Goal: Task Accomplishment & Management: Manage account settings

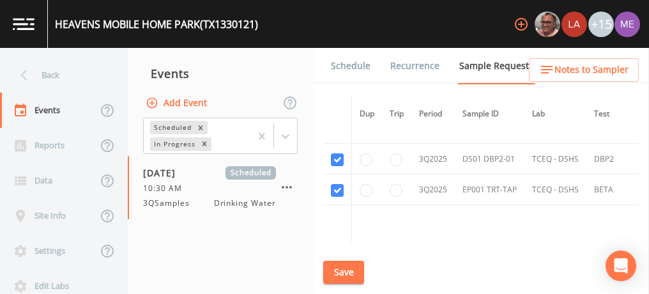
scroll to position [1359, 0]
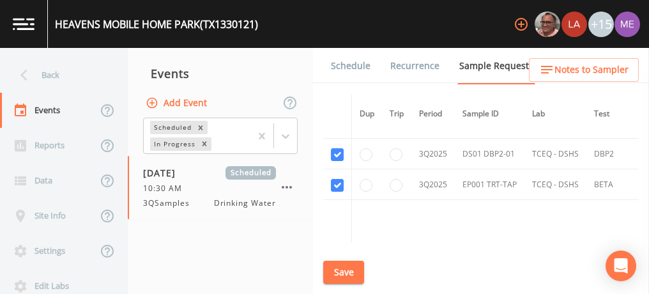
click at [572, 66] on span "Notes to Sampler" at bounding box center [592, 70] width 74 height 16
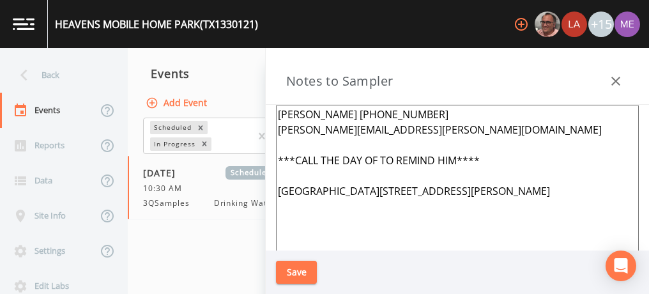
drag, startPoint x: 333, startPoint y: 112, endPoint x: 402, endPoint y: 111, distance: 69.0
click at [402, 111] on textarea "Jerry Hefley 830-777-8450 jerry.hefley@hotmail.com ***CALL THE DAY OF TO REMIND…" at bounding box center [457, 260] width 363 height 311
click at [299, 270] on button "Save" at bounding box center [296, 273] width 41 height 24
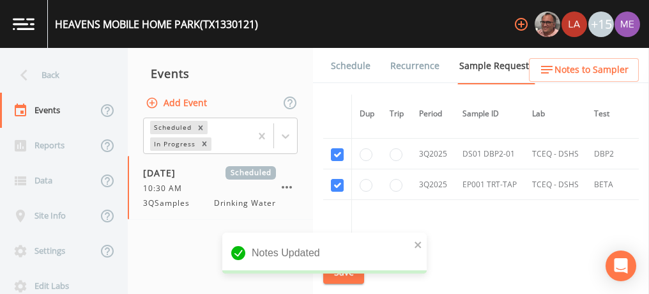
click at [573, 66] on span "Notes to Sampler" at bounding box center [592, 70] width 74 height 16
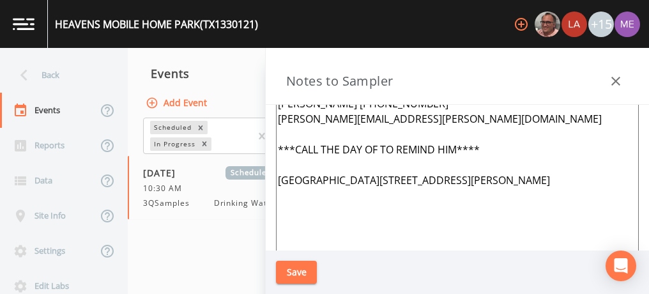
scroll to position [0, 0]
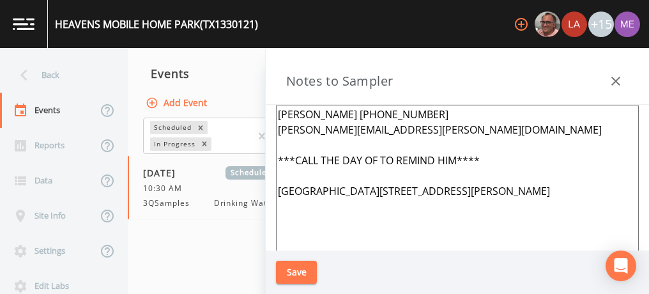
click at [622, 82] on icon "button" at bounding box center [615, 80] width 15 height 15
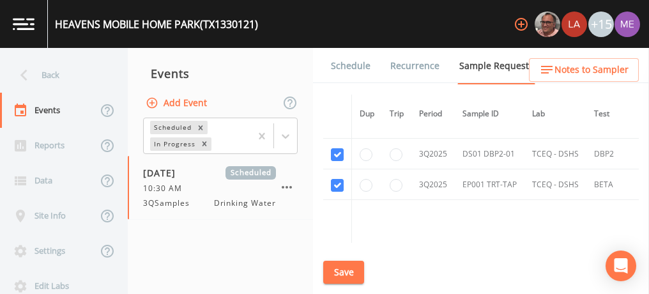
click at [350, 59] on link "Schedule" at bounding box center [350, 66] width 43 height 36
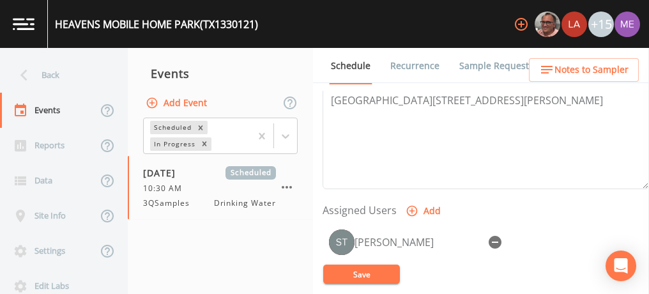
scroll to position [442, 0]
click at [378, 276] on button "Save" at bounding box center [361, 274] width 77 height 19
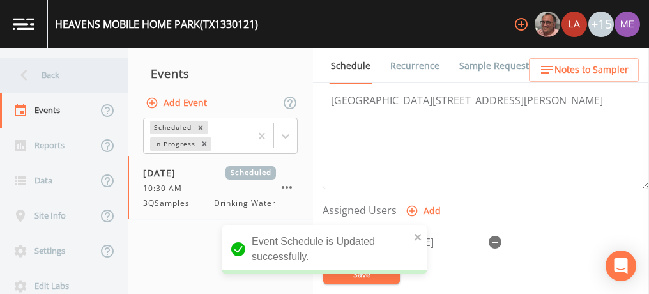
click at [58, 74] on div "Back" at bounding box center [57, 75] width 115 height 35
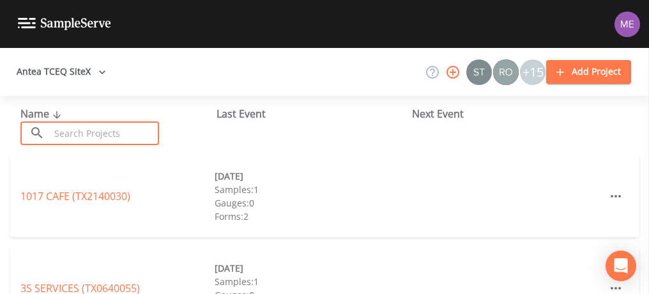
click at [52, 134] on input "text" at bounding box center [104, 133] width 109 height 24
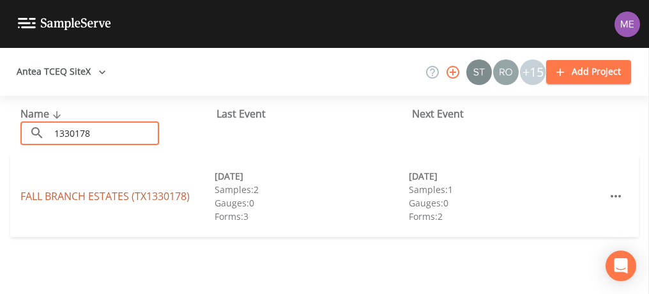
type input "1330178"
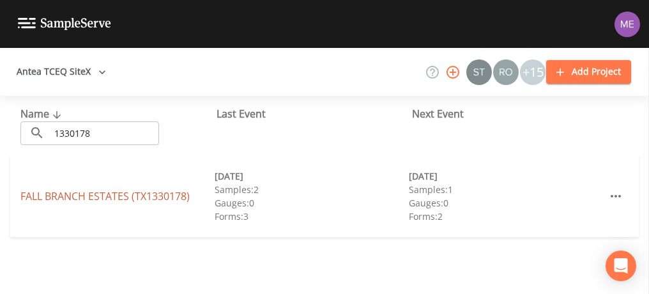
click at [96, 200] on link "FALL BRANCH ESTATES (TX1330178)" at bounding box center [104, 196] width 169 height 14
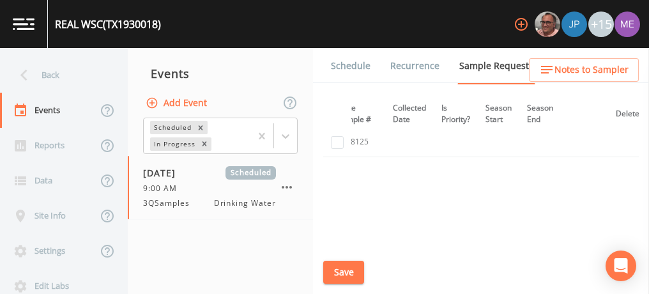
scroll to position [458, 308]
click at [361, 68] on link "Schedule" at bounding box center [350, 66] width 43 height 36
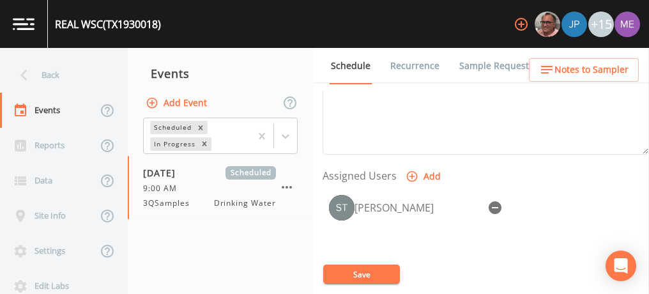
scroll to position [479, 0]
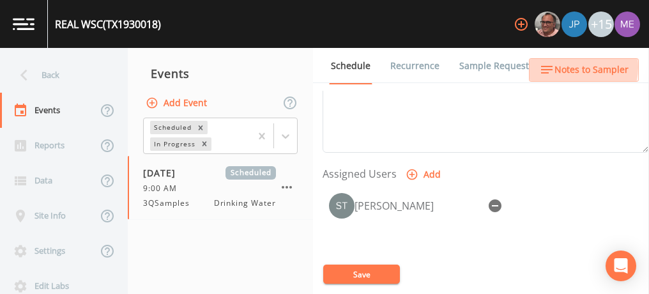
click at [564, 67] on span "Notes to Sampler" at bounding box center [592, 70] width 74 height 16
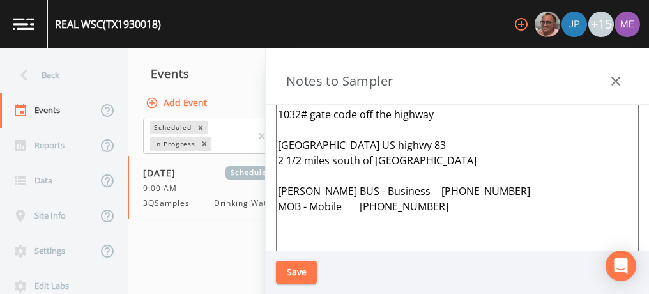
click at [279, 110] on textarea "1032# gate code off the highway River tree estates US highwy 83 2 1/2 miles sou…" at bounding box center [457, 260] width 363 height 311
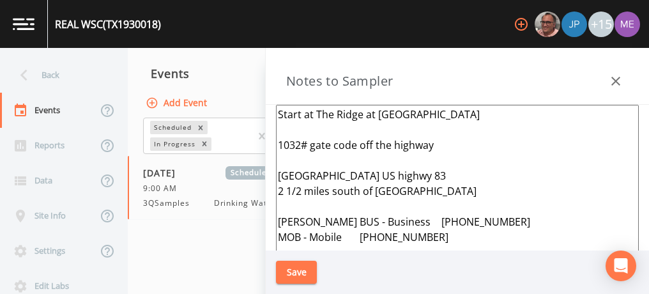
drag, startPoint x: 279, startPoint y: 114, endPoint x: 425, endPoint y: 120, distance: 146.4
click at [425, 120] on textarea "Start at The Ridge at Frio River 1032# gate code off the highway River tree est…" at bounding box center [457, 260] width 363 height 311
type textarea "Start at The Ridge at Frio River 1032# gate code off the highway River tree est…"
click at [299, 269] on button "Save" at bounding box center [296, 273] width 41 height 24
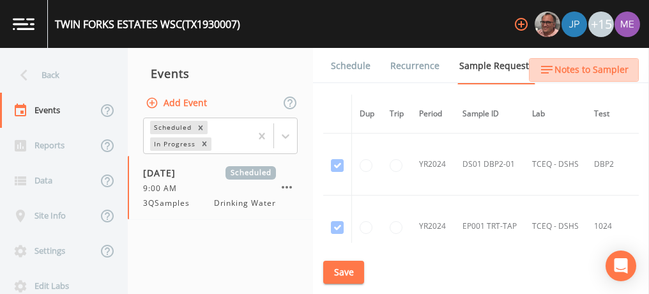
click at [602, 68] on span "Notes to Sampler" at bounding box center [592, 70] width 74 height 16
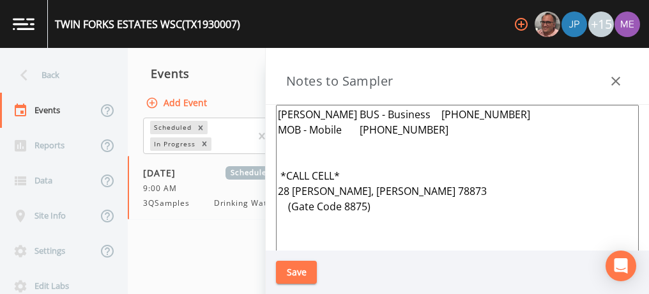
click at [281, 111] on textarea "Greg Messer BUS - Business 830-232-4030 MOB - Mobile 830-591-3203 *CALL CELL* 2…" at bounding box center [457, 260] width 363 height 311
paste textarea "Start at The Ridge at [GEOGRAPHIC_DATA]"
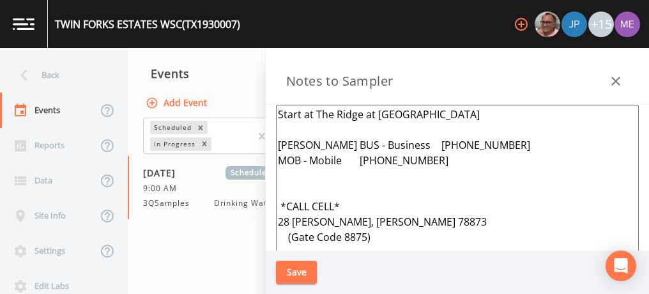
type textarea "Start at The Ridge at Frio River Greg Messer BUS - Business 830-232-4030 MOB - …"
click at [292, 277] on button "Save" at bounding box center [296, 273] width 41 height 24
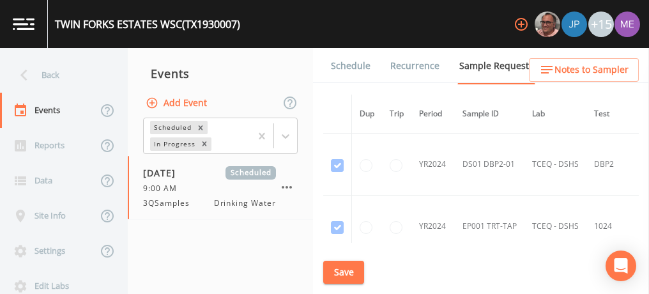
click at [346, 63] on link "Schedule" at bounding box center [350, 66] width 43 height 36
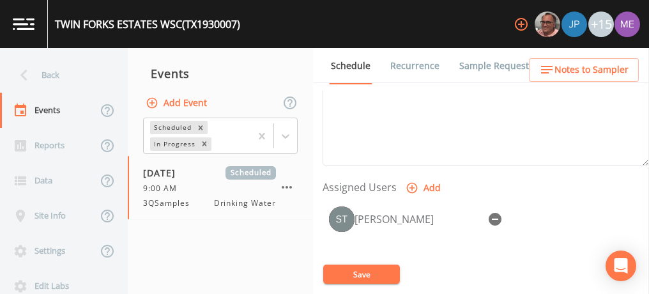
scroll to position [466, 0]
click at [483, 68] on link "Sample Requests" at bounding box center [497, 66] width 78 height 36
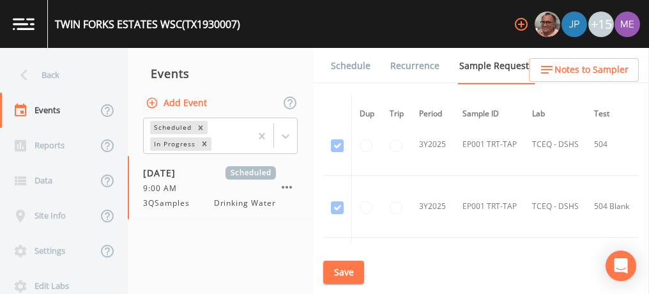
scroll to position [1003, 0]
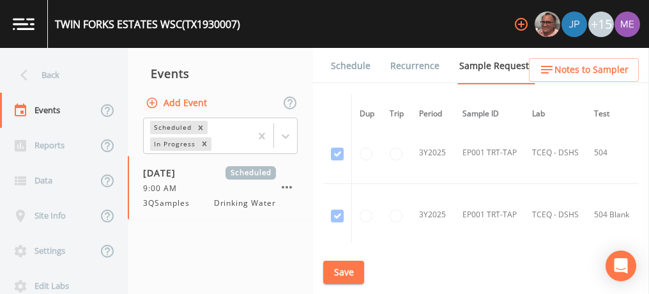
click at [359, 64] on link "Schedule" at bounding box center [350, 66] width 43 height 36
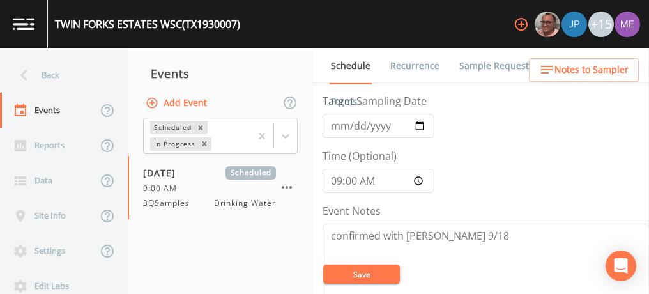
scroll to position [96, 0]
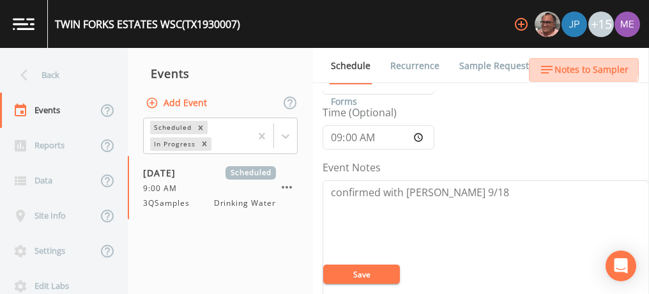
click at [576, 65] on span "Notes to Sampler" at bounding box center [592, 70] width 74 height 16
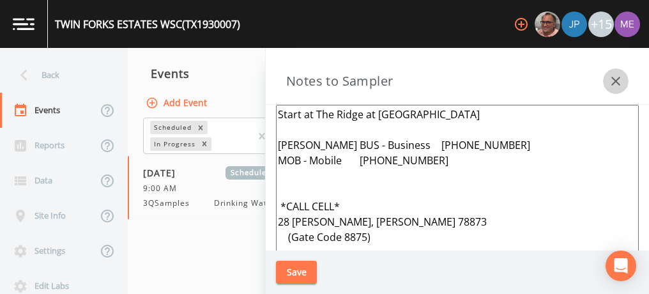
click at [619, 79] on icon "button" at bounding box center [615, 80] width 15 height 15
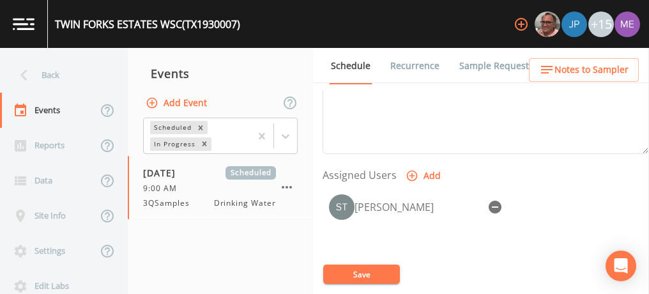
scroll to position [479, 0]
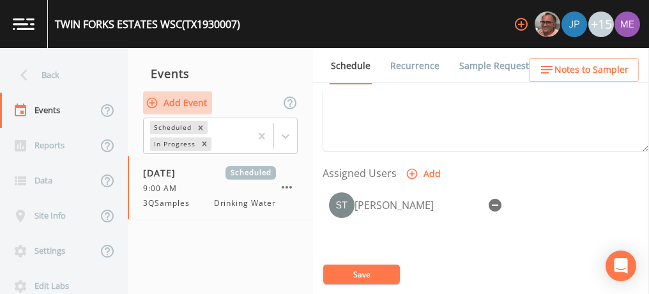
click at [206, 104] on button "Add Event" at bounding box center [177, 103] width 69 height 24
type input "9"
type input "3QSamples"
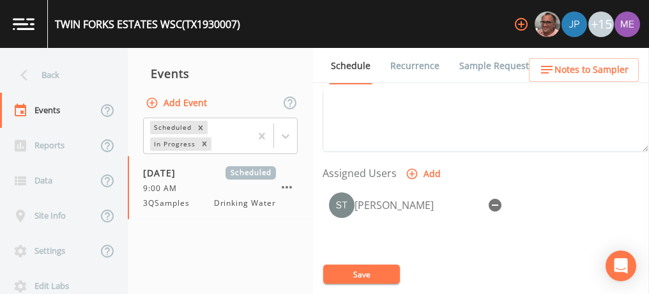
type input "[DATE]"
type input "09:00"
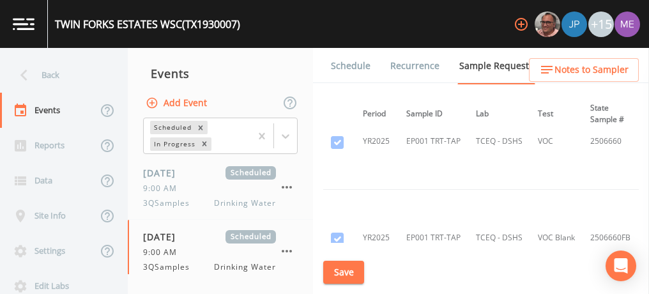
scroll to position [1143, 356]
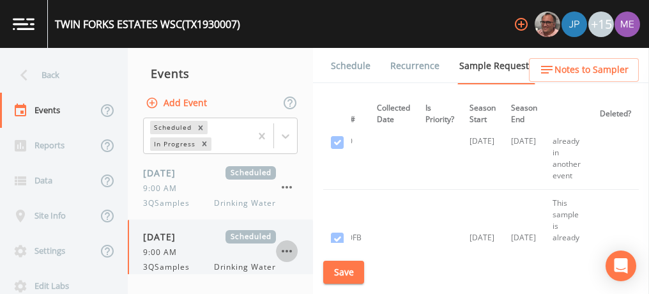
click at [286, 250] on icon "button" at bounding box center [287, 251] width 10 height 3
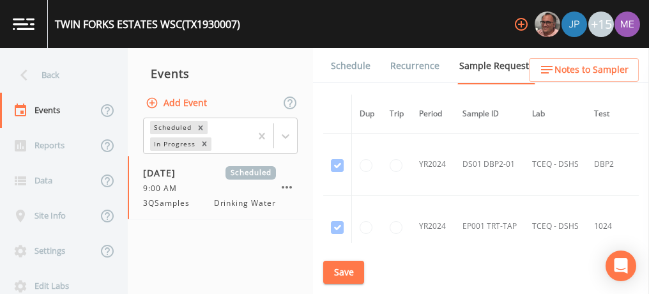
click at [361, 68] on link "Schedule" at bounding box center [350, 66] width 43 height 36
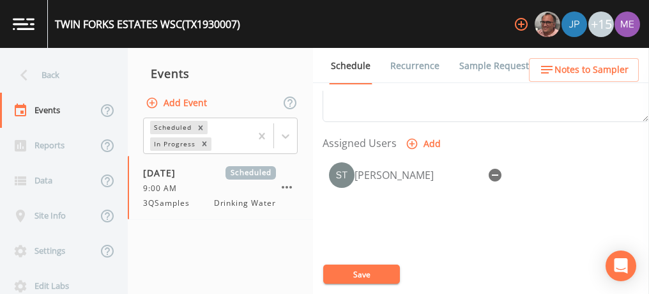
scroll to position [534, 0]
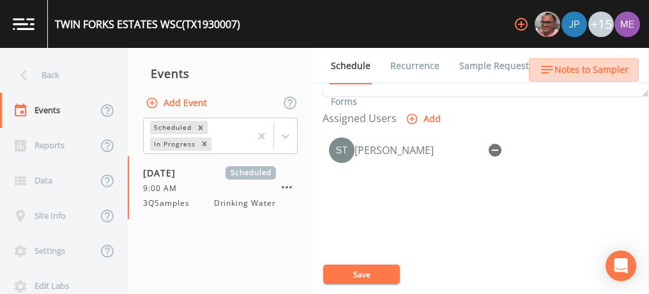
click at [562, 66] on span "Notes to Sampler" at bounding box center [592, 70] width 74 height 16
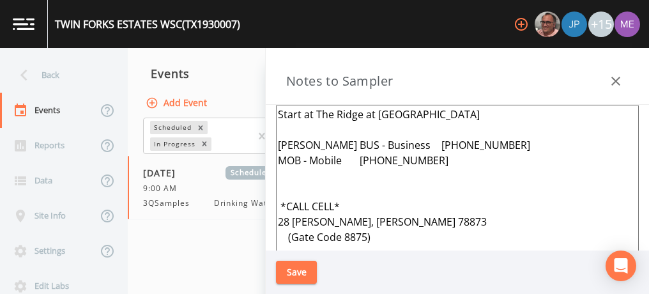
click at [261, 65] on div "Events" at bounding box center [220, 74] width 185 height 32
click at [610, 79] on icon "button" at bounding box center [615, 80] width 15 height 15
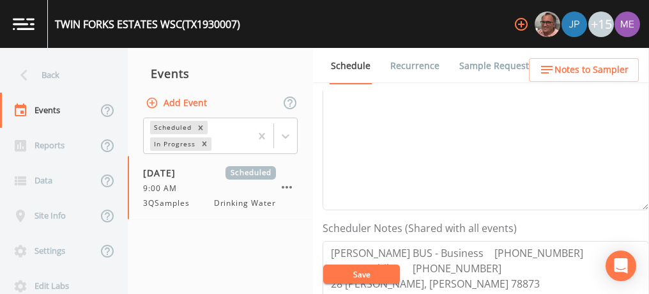
scroll to position [185, 0]
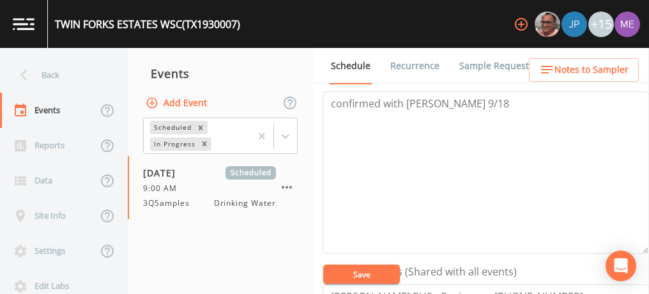
click at [481, 65] on link "Sample Requests" at bounding box center [497, 66] width 78 height 36
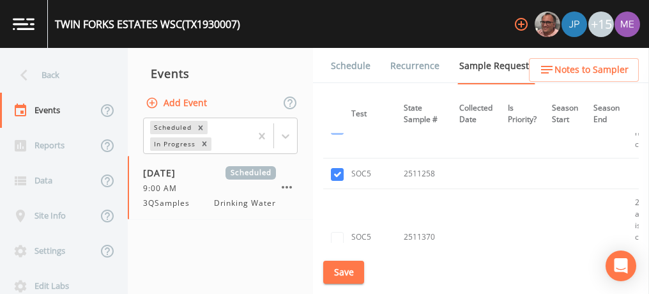
scroll to position [1339, 243]
click at [348, 278] on button "Save" at bounding box center [343, 273] width 41 height 24
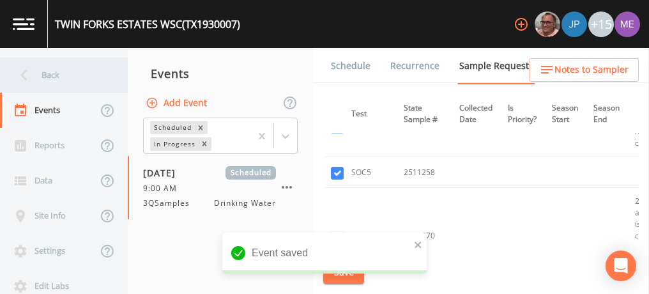
click at [43, 77] on div "Back" at bounding box center [57, 75] width 115 height 35
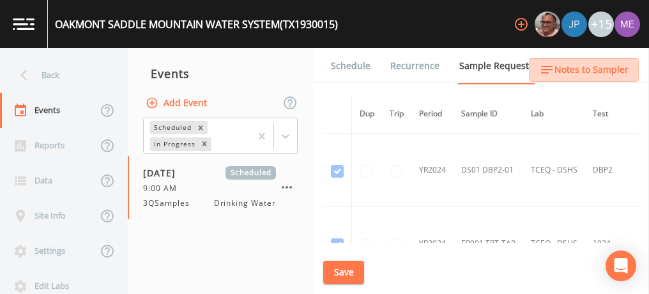
click at [556, 69] on span "Notes to Sampler" at bounding box center [592, 70] width 74 height 16
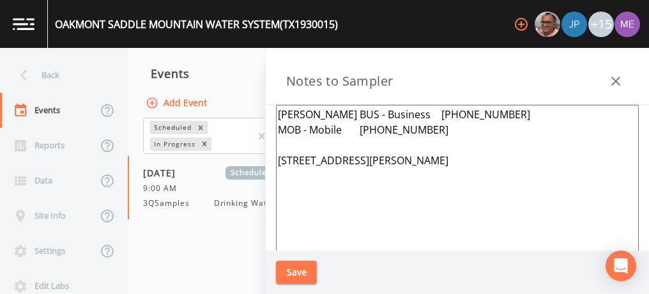
click at [281, 114] on textarea "[PERSON_NAME] BUS - Business [PHONE_NUMBER] MOB - Mobile [PHONE_NUMBER] [STREET…" at bounding box center [457, 260] width 363 height 311
paste textarea "Start at The Ridge at [GEOGRAPHIC_DATA]"
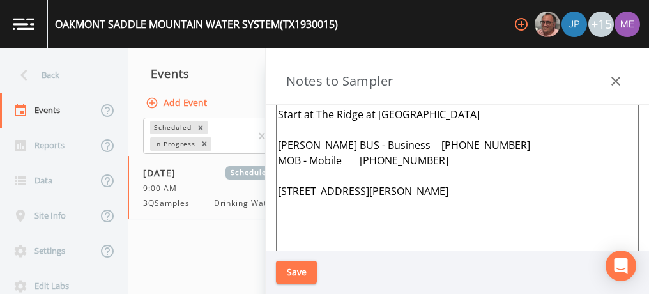
type textarea "Start at The Ridge at [GEOGRAPHIC_DATA] [PERSON_NAME] BUS - Business [PHONE_NUM…"
click at [289, 272] on button "Save" at bounding box center [296, 273] width 41 height 24
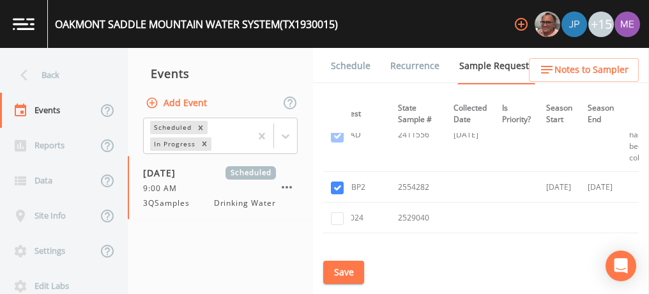
scroll to position [550, 247]
click at [356, 59] on link "Schedule" at bounding box center [350, 66] width 43 height 36
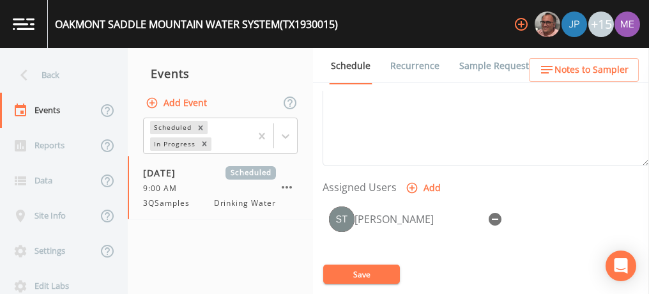
scroll to position [464, 0]
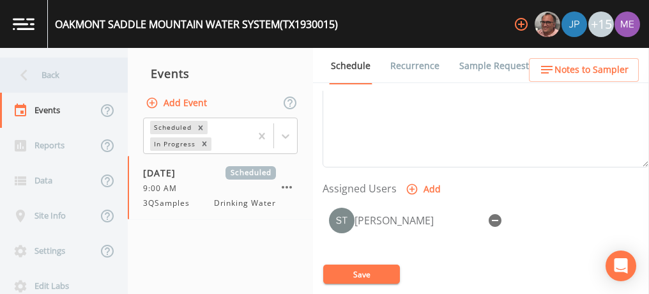
click at [51, 78] on div "Back" at bounding box center [57, 75] width 115 height 35
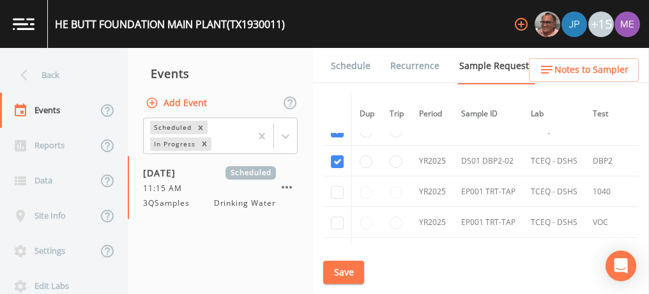
scroll to position [362, 0]
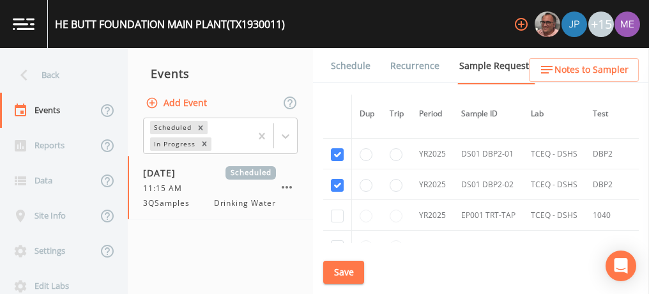
click at [349, 66] on link "Schedule" at bounding box center [350, 66] width 43 height 36
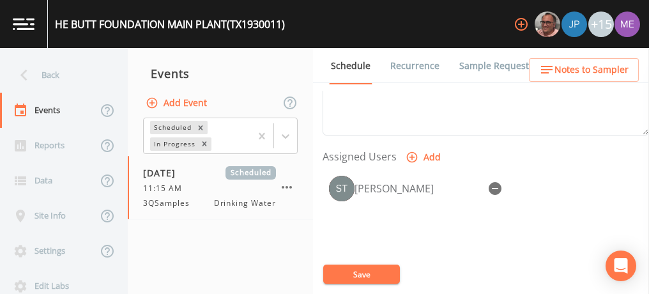
scroll to position [497, 0]
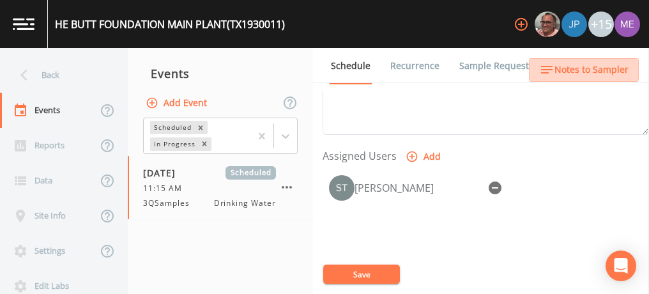
click at [592, 70] on span "Notes to Sampler" at bounding box center [592, 70] width 74 height 16
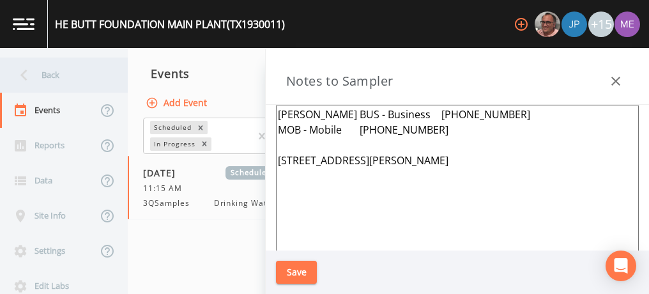
click at [53, 73] on div "Back" at bounding box center [57, 75] width 115 height 35
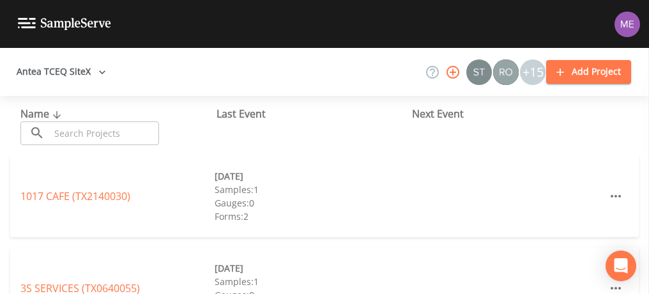
click at [123, 134] on input "text" at bounding box center [104, 133] width 109 height 24
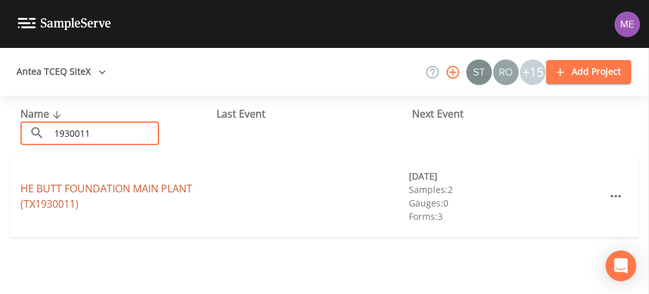
type input "1930011"
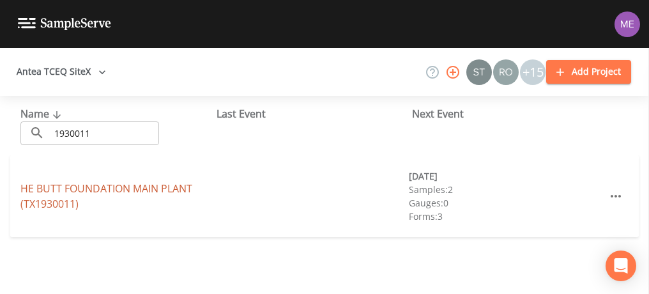
click at [111, 190] on link "HE BUTT FOUNDATION MAIN PLANT (TX1930011)" at bounding box center [106, 195] width 172 height 29
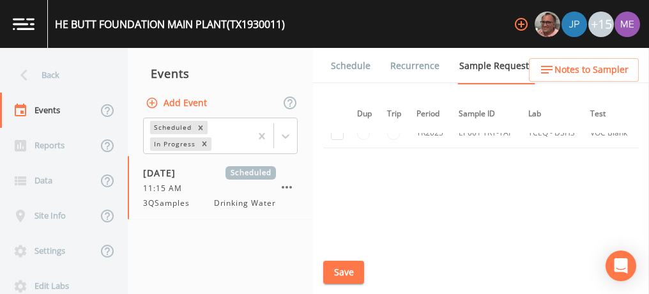
scroll to position [513, 3]
click at [341, 64] on link "Schedule" at bounding box center [350, 66] width 43 height 36
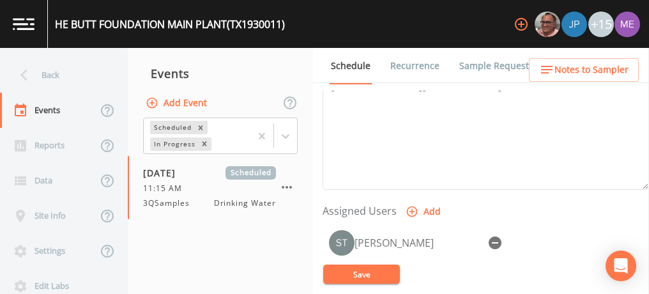
scroll to position [445, 0]
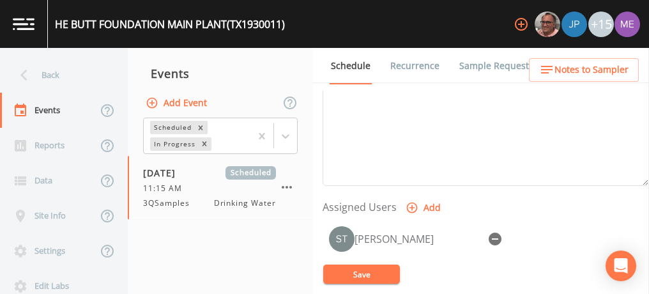
click at [574, 68] on span "Notes to Sampler" at bounding box center [592, 70] width 74 height 16
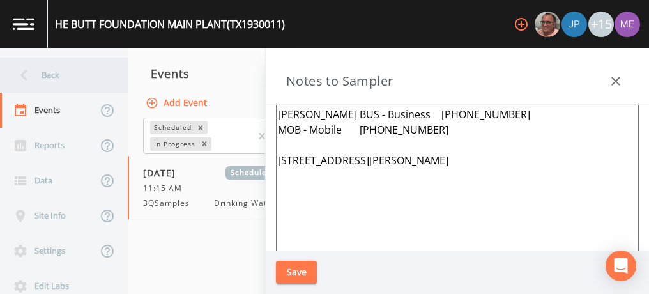
click at [54, 78] on div "Back" at bounding box center [57, 75] width 115 height 35
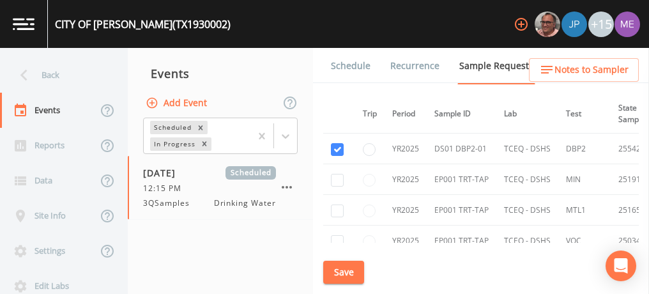
scroll to position [1173, 27]
click at [344, 63] on link "Schedule" at bounding box center [350, 66] width 43 height 36
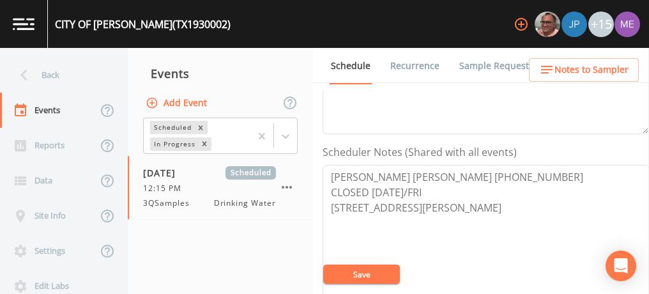
scroll to position [305, 0]
click at [359, 277] on button "Save" at bounding box center [361, 274] width 77 height 19
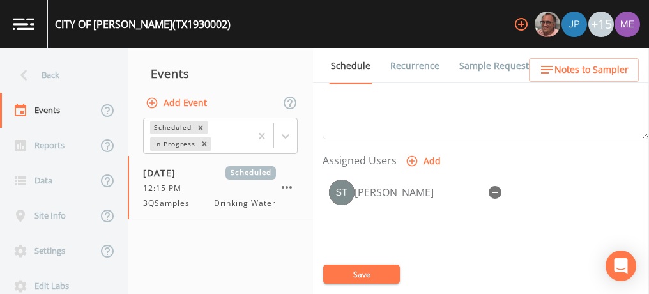
scroll to position [493, 0]
click at [572, 72] on span "Notes to Sampler" at bounding box center [592, 70] width 74 height 16
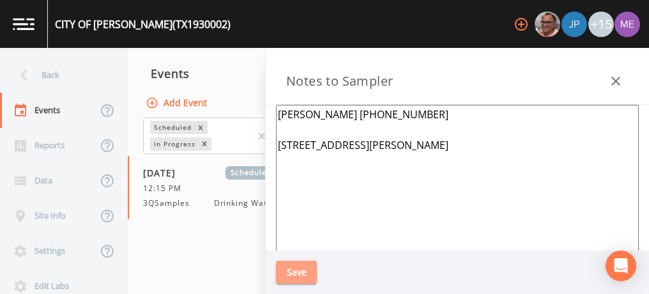
click at [302, 273] on button "Save" at bounding box center [296, 273] width 41 height 24
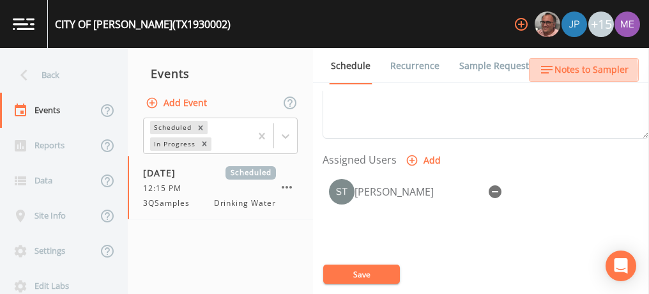
click at [566, 70] on span "Notes to Sampler" at bounding box center [592, 70] width 74 height 16
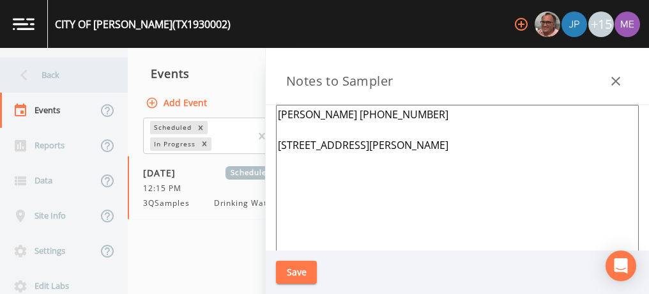
click at [52, 72] on div "Back" at bounding box center [57, 75] width 115 height 35
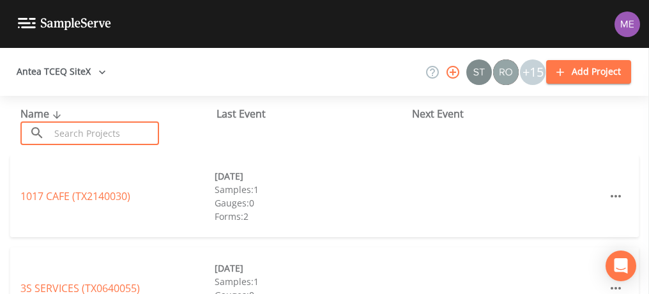
click at [63, 134] on input "text" at bounding box center [104, 133] width 109 height 24
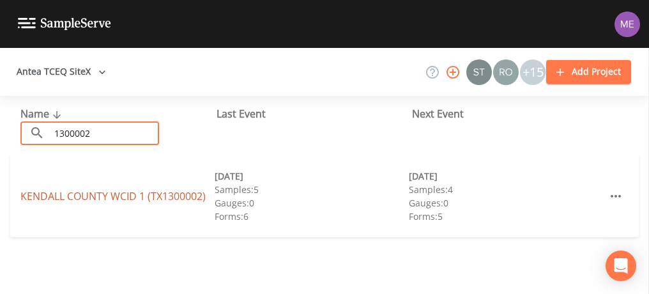
type input "1300002"
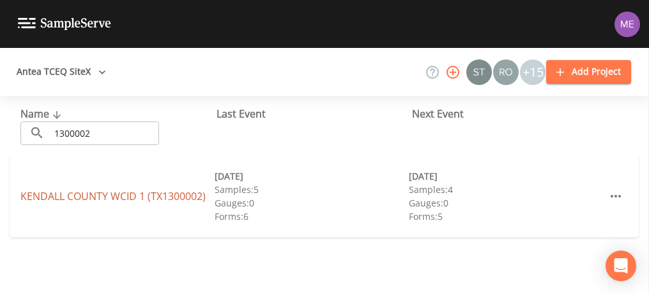
click at [88, 199] on link "KENDALL COUNTY WCID 1 (TX1300002)" at bounding box center [112, 196] width 185 height 14
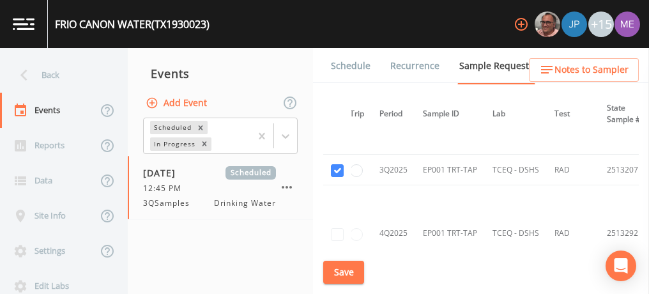
scroll to position [1281, 36]
click at [346, 266] on button "Save" at bounding box center [343, 273] width 41 height 24
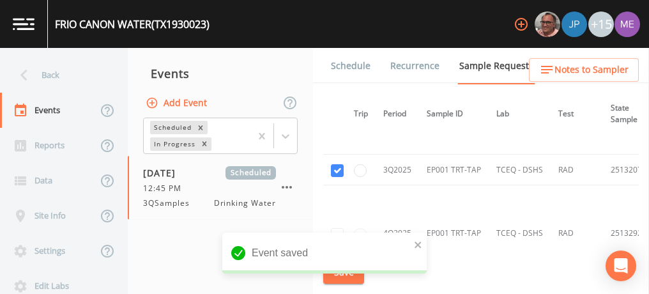
click at [339, 69] on link "Schedule" at bounding box center [350, 66] width 43 height 36
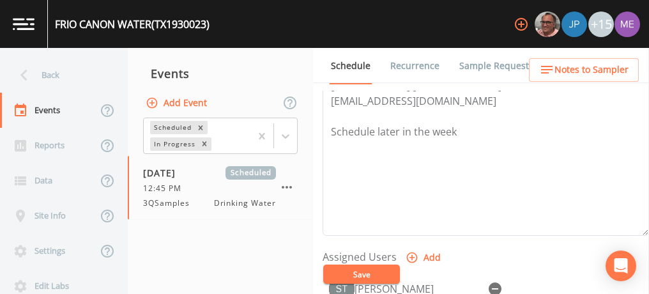
scroll to position [488, 0]
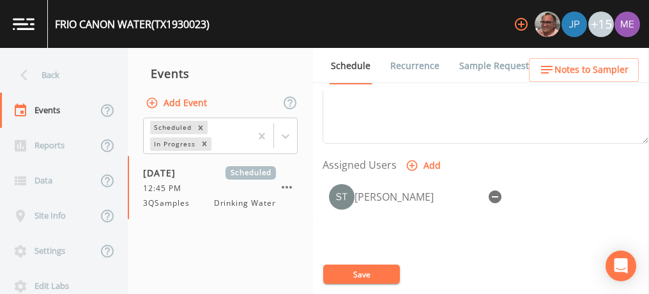
click at [573, 70] on span "Notes to Sampler" at bounding box center [592, 70] width 74 height 16
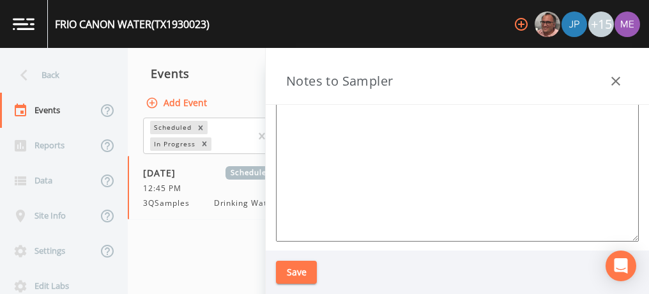
scroll to position [0, 0]
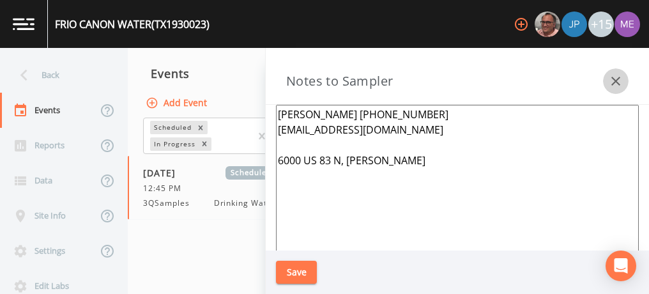
click at [620, 75] on icon "button" at bounding box center [615, 80] width 15 height 15
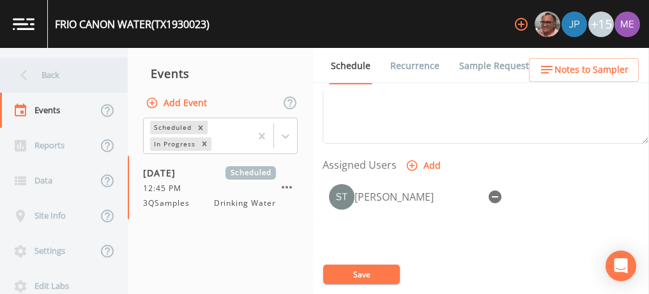
click at [54, 70] on div "Back" at bounding box center [57, 75] width 115 height 35
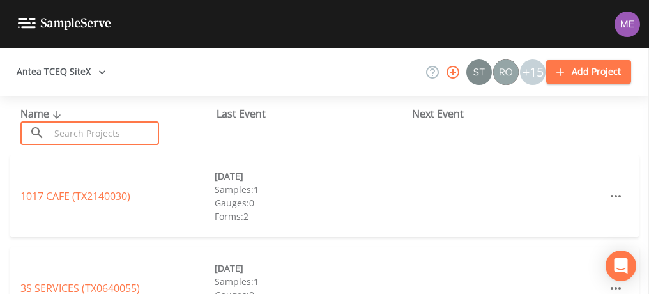
click at [88, 129] on input "text" at bounding box center [104, 133] width 109 height 24
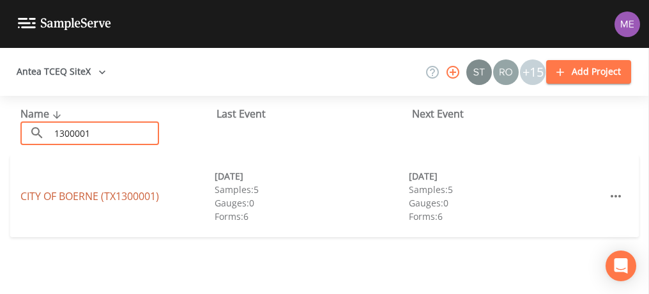
type input "1300001"
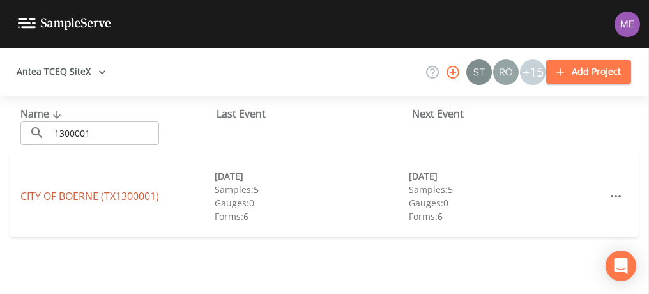
click at [85, 197] on link "CITY OF [GEOGRAPHIC_DATA] (TX1300001)" at bounding box center [89, 196] width 139 height 14
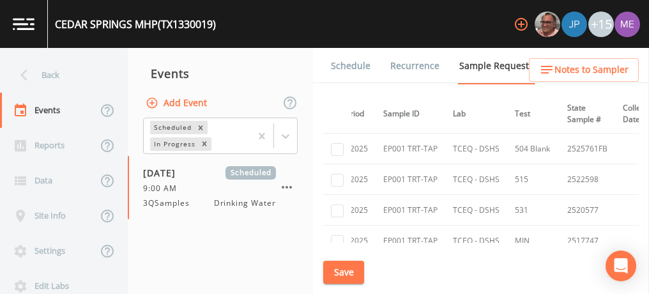
scroll to position [343, 0]
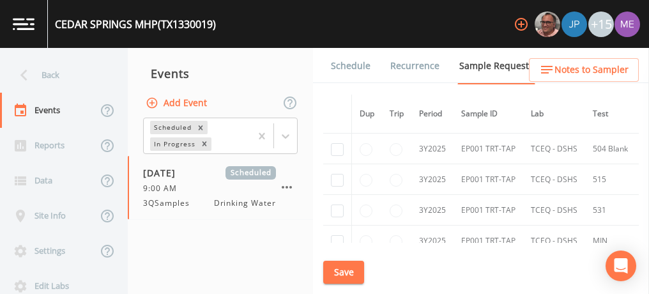
click at [355, 63] on link "Schedule" at bounding box center [350, 66] width 43 height 36
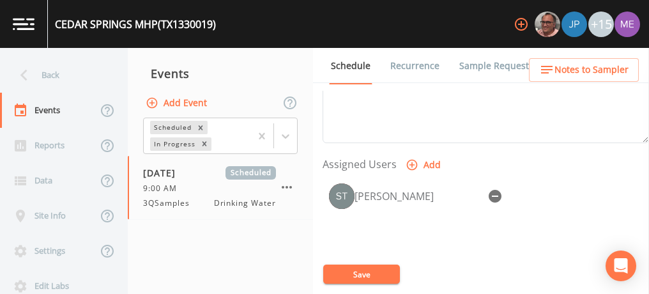
scroll to position [514, 0]
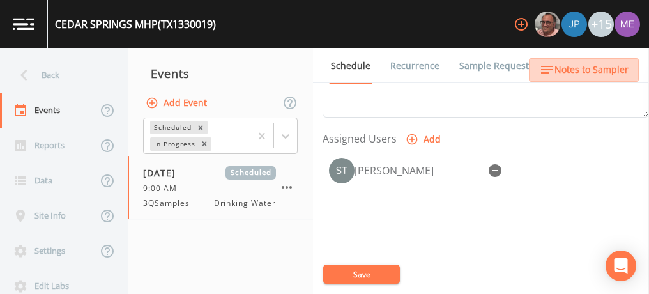
click at [573, 66] on span "Notes to Sampler" at bounding box center [592, 70] width 74 height 16
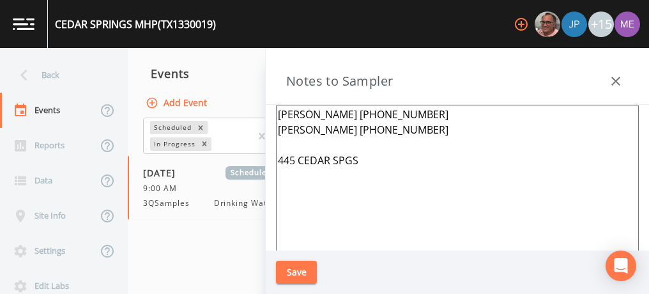
click at [286, 270] on button "Save" at bounding box center [296, 273] width 41 height 24
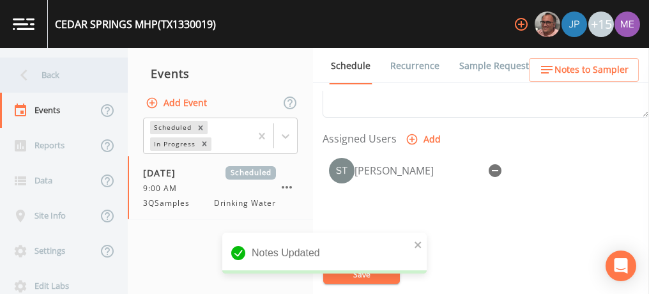
click at [52, 77] on div "Back" at bounding box center [57, 75] width 115 height 35
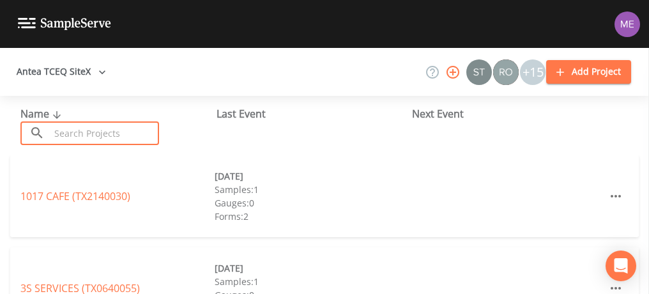
click at [74, 127] on input "text" at bounding box center [104, 133] width 109 height 24
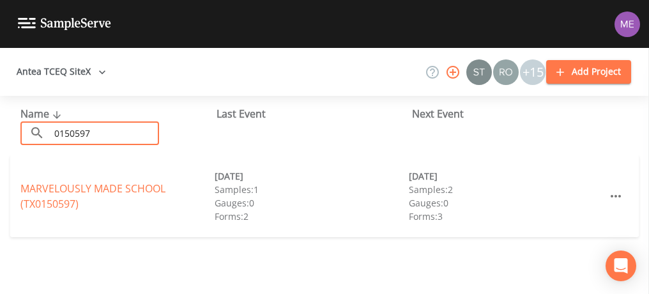
type input "0150597"
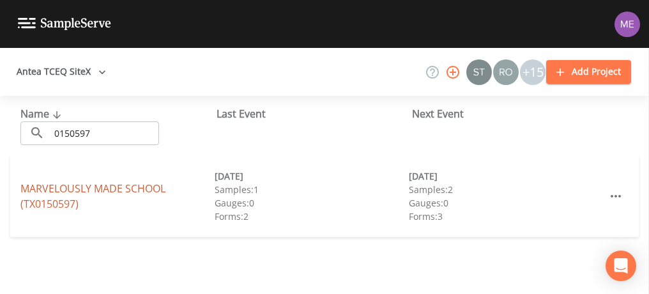
click at [56, 187] on link "MARVELOUSLY MADE SCHOOL (TX0150597)" at bounding box center [92, 195] width 145 height 29
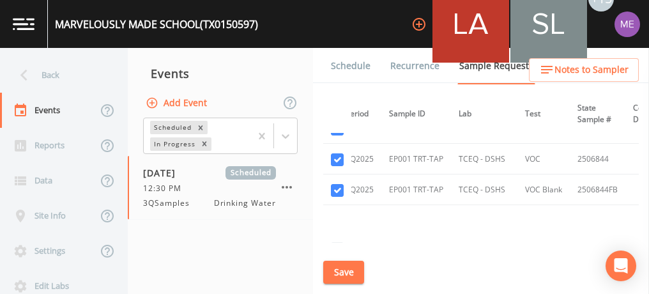
scroll to position [1196, 73]
click at [348, 68] on link "Schedule" at bounding box center [350, 66] width 43 height 36
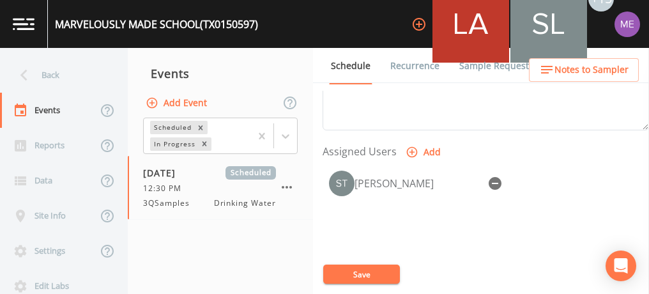
scroll to position [512, 0]
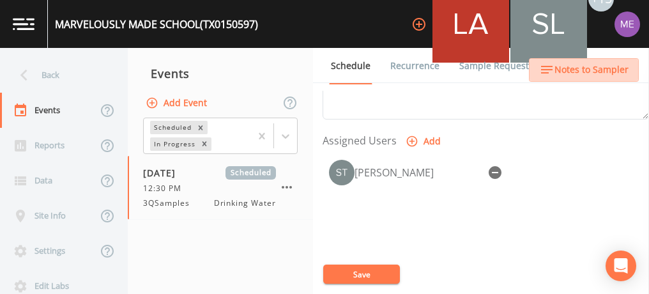
click at [589, 72] on span "Notes to Sampler" at bounding box center [592, 70] width 74 height 16
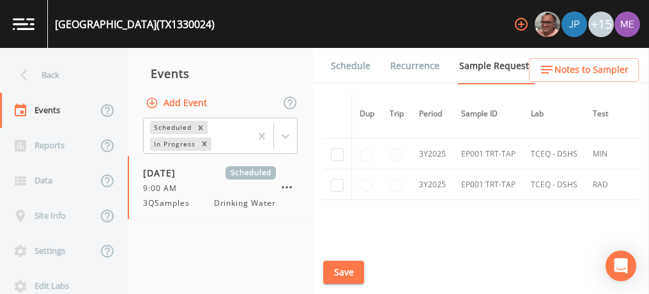
scroll to position [560, 0]
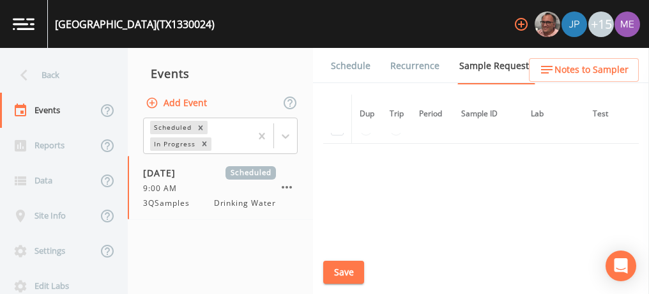
click at [586, 72] on span "Notes to Sampler" at bounding box center [592, 70] width 74 height 16
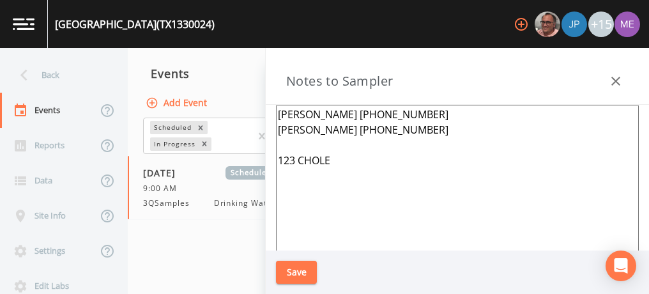
click at [617, 88] on icon "button" at bounding box center [615, 80] width 15 height 15
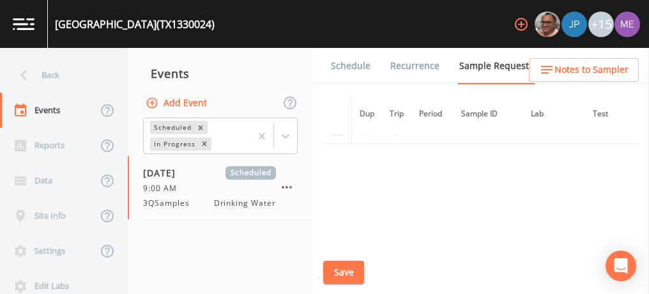
click at [335, 65] on link "Schedule" at bounding box center [350, 66] width 43 height 36
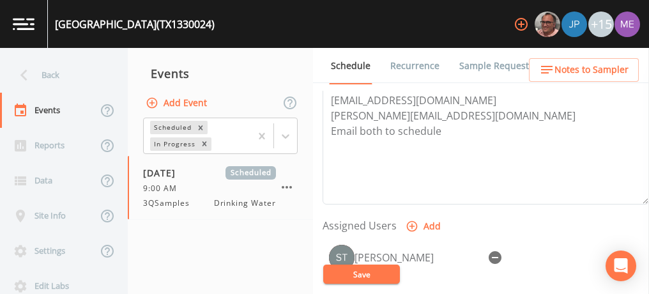
scroll to position [432, 0]
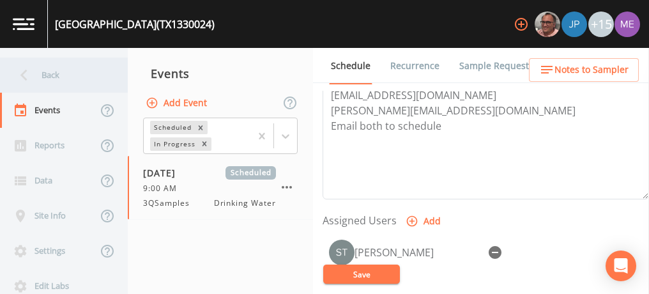
click at [47, 75] on div "Back" at bounding box center [57, 75] width 115 height 35
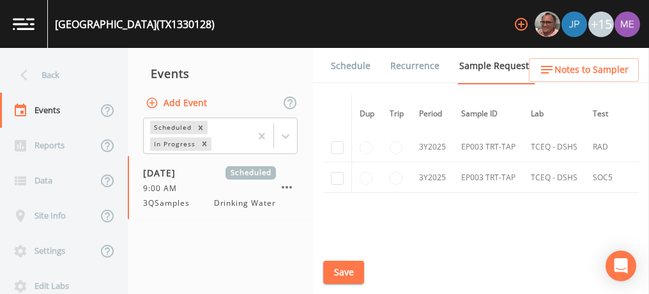
scroll to position [2480, 0]
click at [340, 277] on button "Save" at bounding box center [343, 273] width 41 height 24
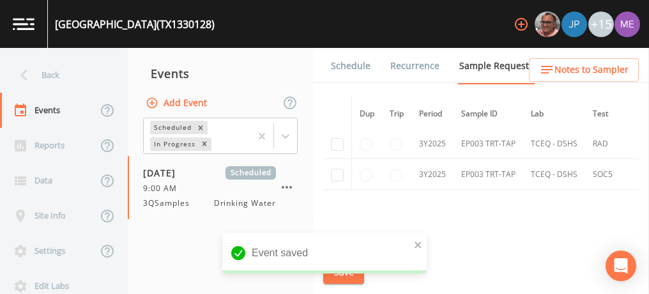
click at [347, 68] on link "Schedule" at bounding box center [350, 66] width 43 height 36
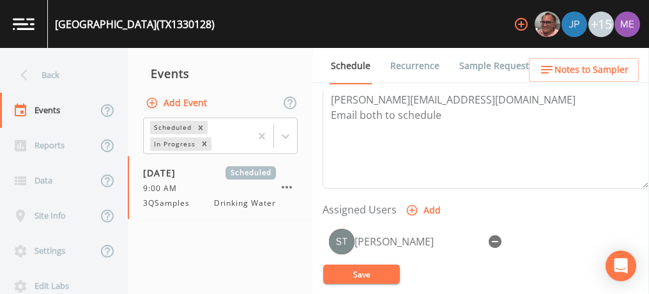
scroll to position [463, 0]
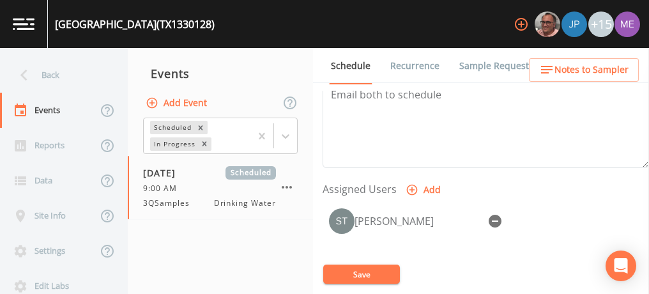
click at [481, 65] on link "Sample Requests" at bounding box center [497, 66] width 78 height 36
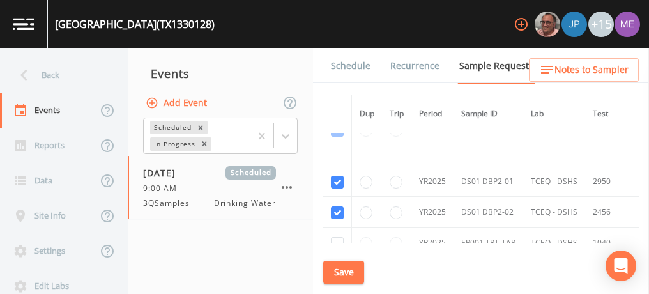
scroll to position [1972, 0]
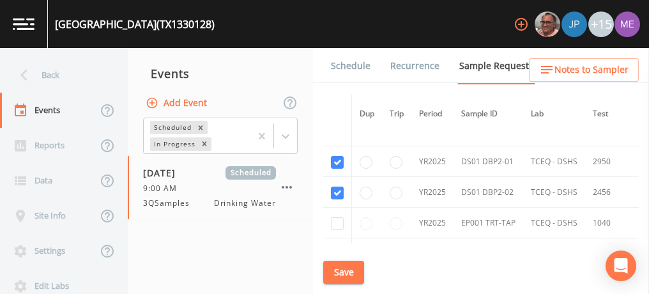
click at [355, 62] on link "Schedule" at bounding box center [350, 66] width 43 height 36
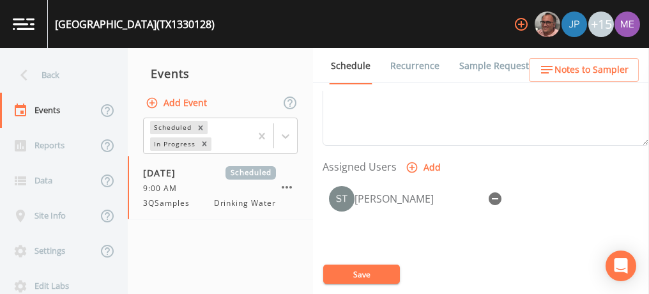
scroll to position [522, 0]
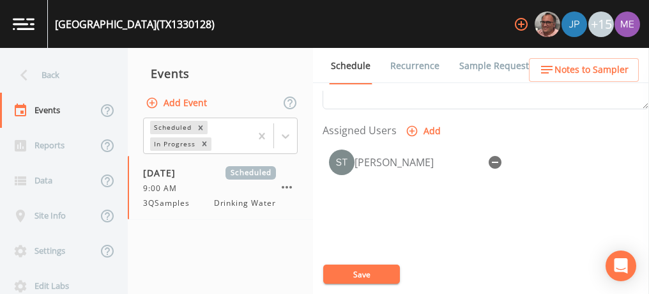
click at [593, 75] on span "Notes to Sampler" at bounding box center [592, 70] width 74 height 16
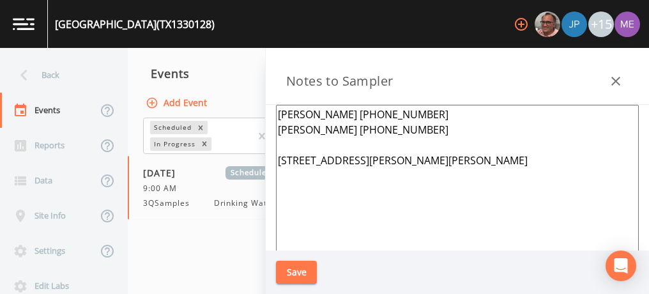
click at [614, 82] on icon "button" at bounding box center [615, 80] width 15 height 15
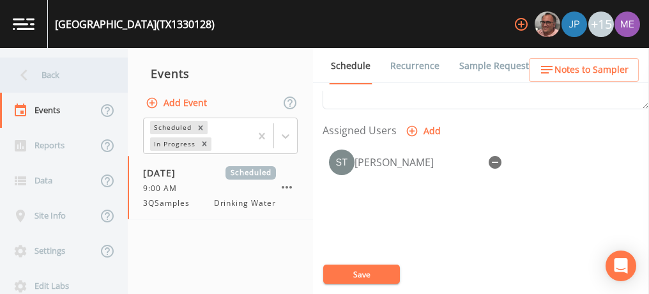
click at [55, 72] on div "Back" at bounding box center [57, 75] width 115 height 35
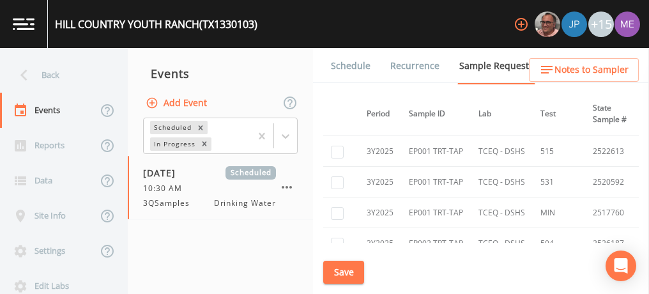
scroll to position [1008, 46]
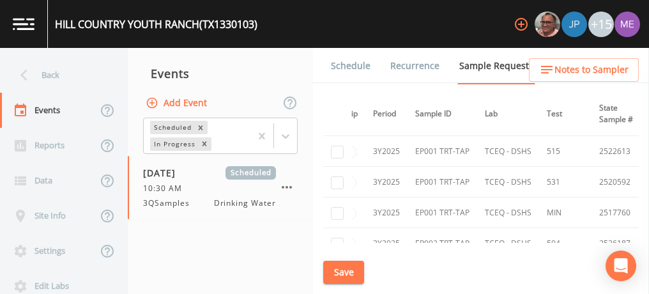
click at [362, 62] on link "Schedule" at bounding box center [350, 66] width 43 height 36
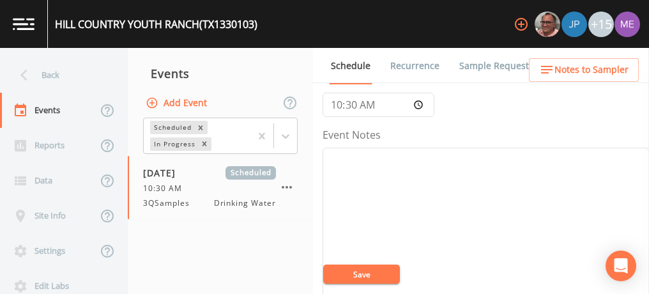
scroll to position [125, 0]
click at [444, 233] on textarea "Event Notes" at bounding box center [486, 232] width 327 height 162
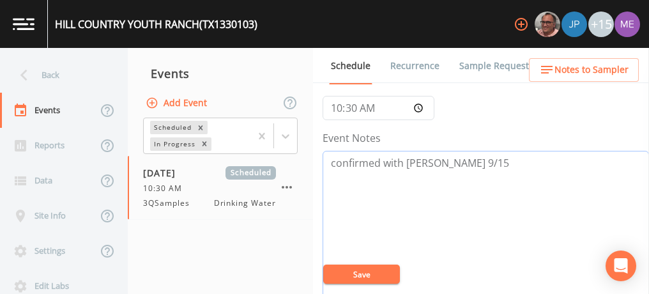
type textarea "confirmed with jerry 9/15"
click at [366, 275] on button "Save" at bounding box center [361, 274] width 77 height 19
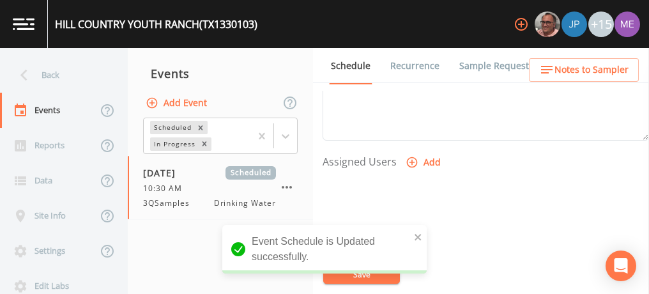
scroll to position [492, 0]
click at [412, 155] on icon "button" at bounding box center [412, 161] width 13 height 13
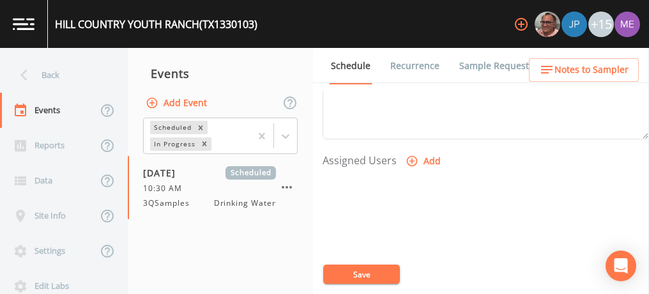
select select "6518b6a0-c5fa-4d0f-8e3d-fc6e8623860b"
select select
click at [371, 275] on button "Save" at bounding box center [361, 274] width 77 height 19
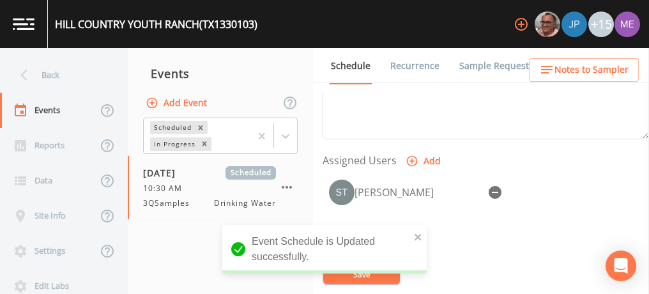
click at [573, 72] on span "Notes to Sampler" at bounding box center [592, 70] width 74 height 16
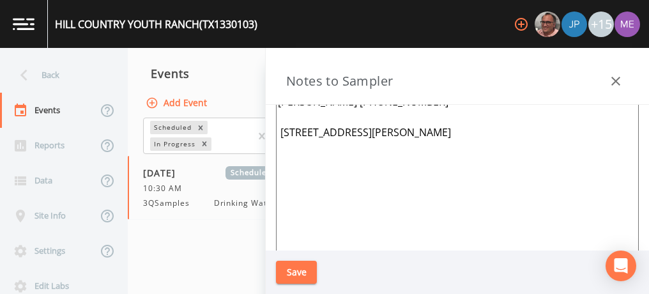
scroll to position [0, 0]
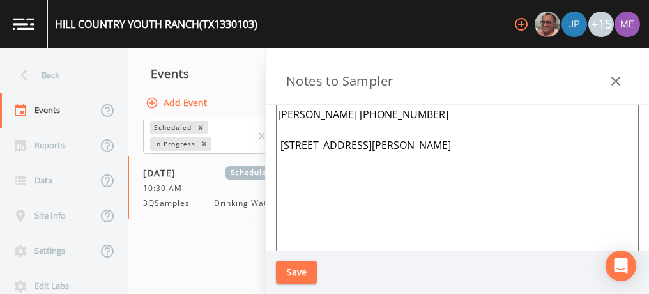
click at [415, 114] on textarea "Angela 830-367-2131 3522 Junction Hwy, Ingram, TX 78025" at bounding box center [457, 260] width 363 height 311
type textarea "Jerry Hefley 3522 Junction Hwy, Ingram, TX 78025"
click at [298, 265] on button "Save" at bounding box center [296, 273] width 41 height 24
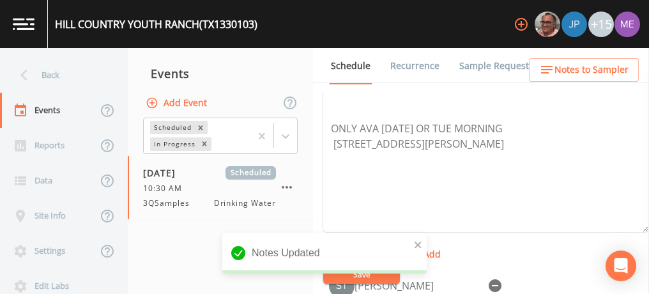
scroll to position [349, 0]
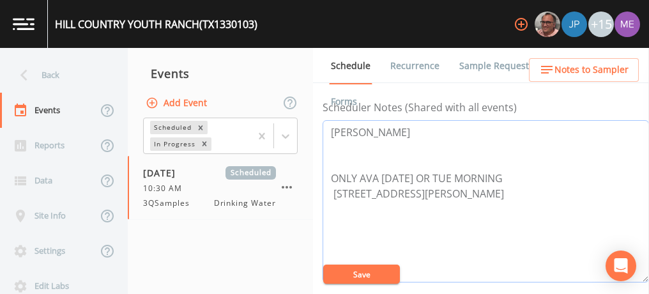
click at [407, 134] on textarea "Jerry Hefley ONLY AVA ON MON OR TUE MORNING 3522 Junction Hwy, Ingram, TX 78025" at bounding box center [486, 201] width 327 height 162
paste textarea "830-777-8450"
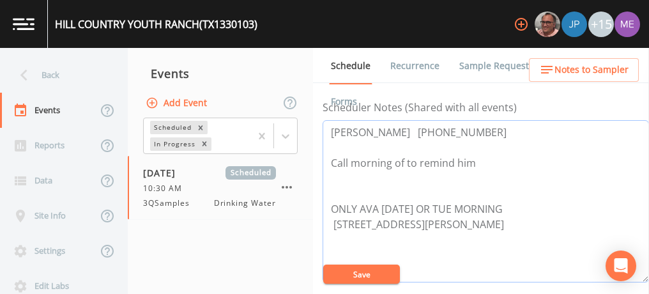
type textarea "Jerry Hefley 830-777-8450 Call morning of to remind him ONLY AVA ON MON OR TUE …"
click at [364, 277] on button "Save" at bounding box center [361, 274] width 77 height 19
click at [387, 276] on button "Save" at bounding box center [361, 274] width 77 height 19
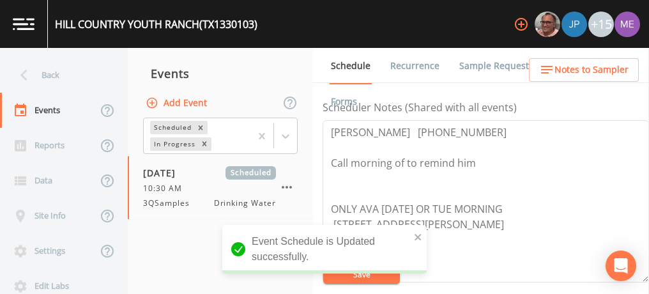
click at [487, 62] on link "Sample Requests" at bounding box center [497, 66] width 78 height 36
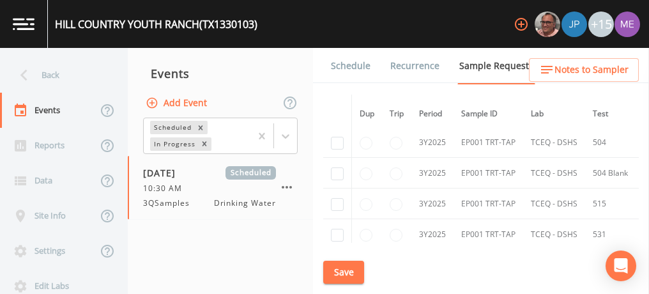
scroll to position [963, 0]
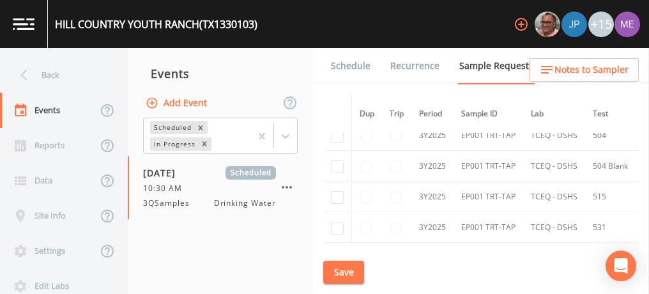
click at [576, 68] on span "Notes to Sampler" at bounding box center [592, 70] width 74 height 16
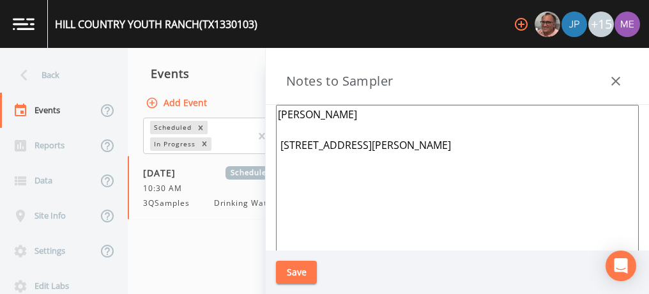
click at [478, 175] on textarea "Jerry Hefley 3522 Junction Hwy, Ingram, TX 78025" at bounding box center [457, 260] width 363 height 311
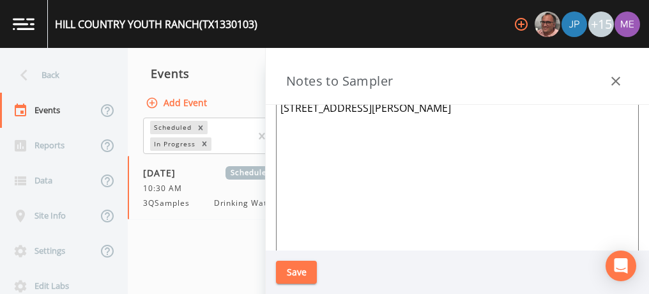
scroll to position [0, 0]
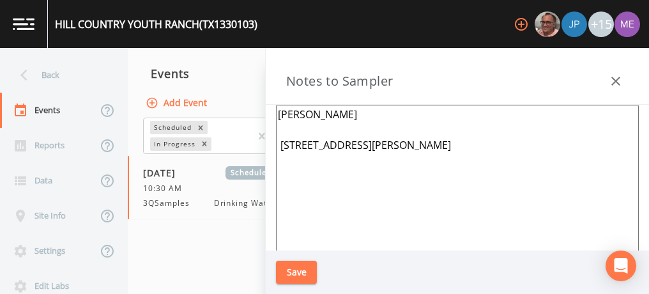
click at [359, 115] on textarea "Jerry Hefley 3522 Junction Hwy, Ingram, TX 78025" at bounding box center [457, 260] width 363 height 311
paste textarea "830-777-8450"
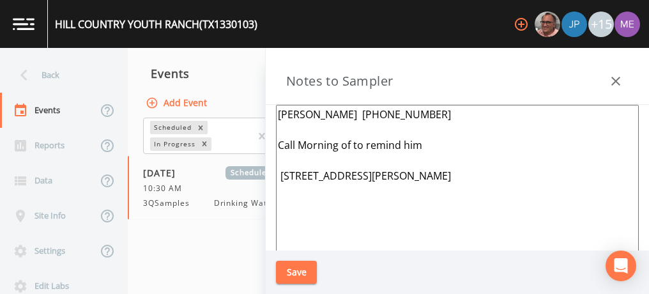
type textarea "Jerry Hefley 830-777-8450 Call Morning of to remind him 3522 Junction Hwy, Ingr…"
click at [288, 267] on button "Save" at bounding box center [296, 273] width 41 height 24
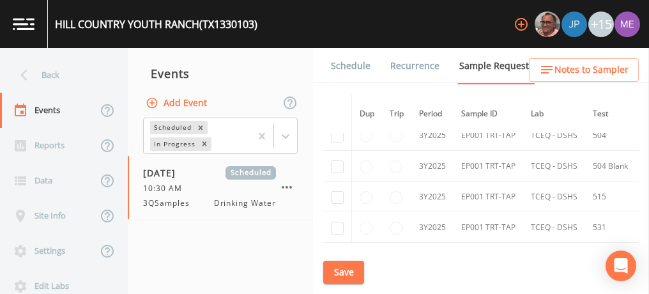
click at [399, 151] on td at bounding box center [396, 166] width 29 height 31
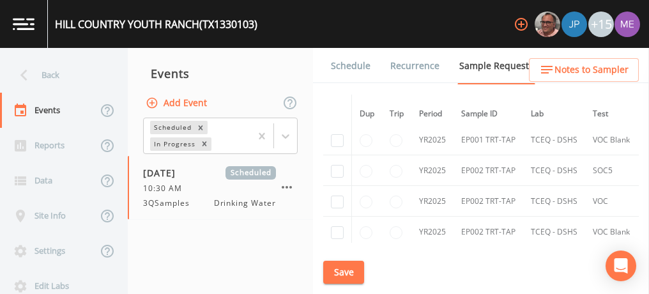
scroll to position [918, 0]
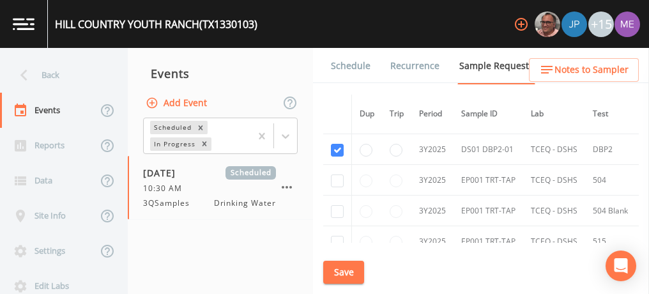
click at [347, 61] on link "Schedule" at bounding box center [350, 66] width 43 height 36
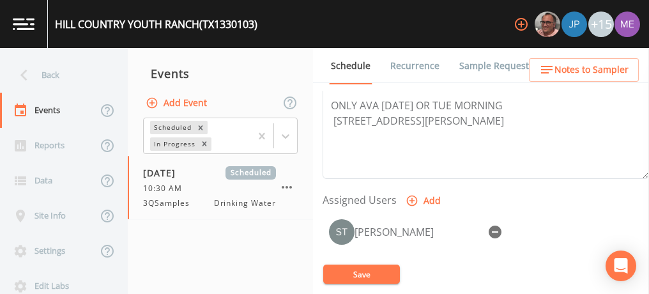
scroll to position [456, 0]
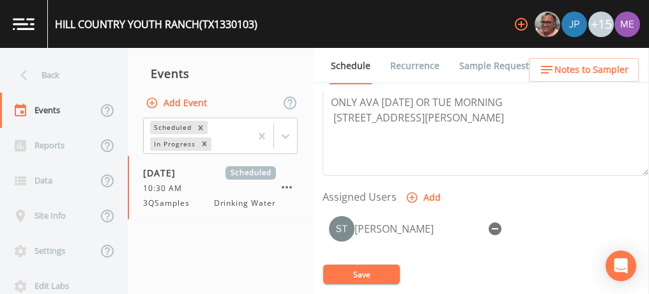
click at [566, 64] on span "Notes to Sampler" at bounding box center [592, 70] width 74 height 16
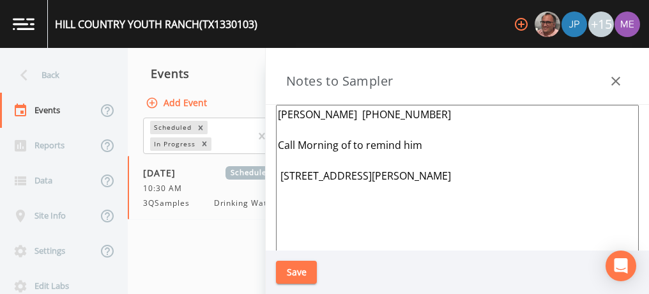
click at [306, 266] on button "Save" at bounding box center [296, 273] width 41 height 24
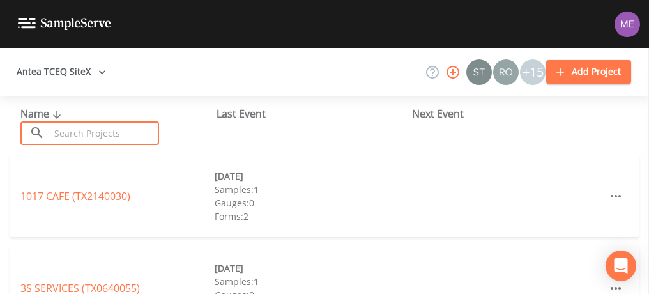
click at [84, 134] on input "text" at bounding box center [104, 133] width 109 height 24
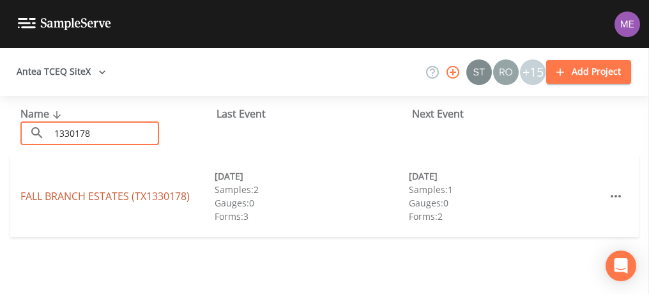
type input "1330178"
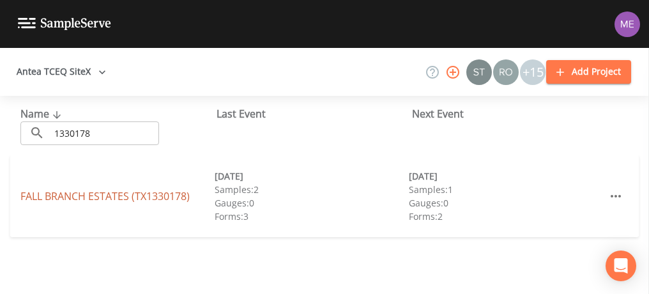
click at [116, 194] on link "[GEOGRAPHIC_DATA] (TX1330178)" at bounding box center [104, 196] width 169 height 14
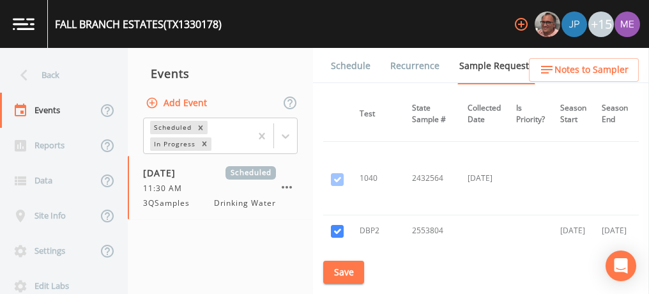
scroll to position [66, 233]
click at [341, 65] on link "Schedule" at bounding box center [350, 66] width 43 height 36
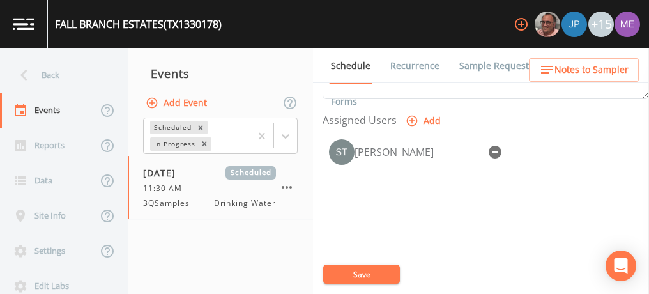
scroll to position [533, 0]
click at [559, 73] on span "Notes to Sampler" at bounding box center [592, 70] width 74 height 16
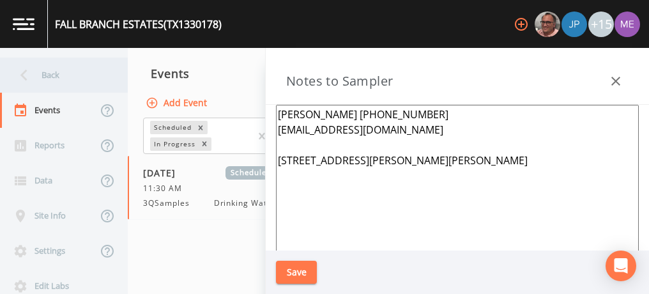
click at [51, 77] on div "Back" at bounding box center [57, 75] width 115 height 35
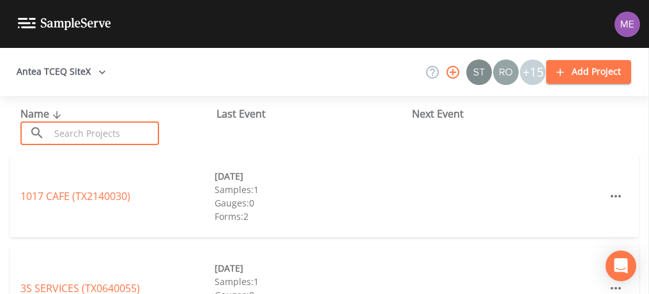
click at [59, 134] on input "text" at bounding box center [104, 133] width 109 height 24
click at [65, 135] on input "text" at bounding box center [104, 133] width 109 height 24
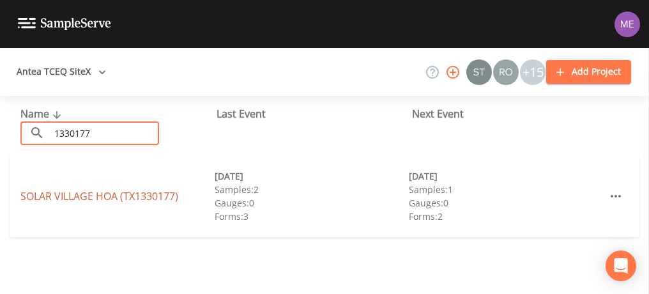
type input "1330177"
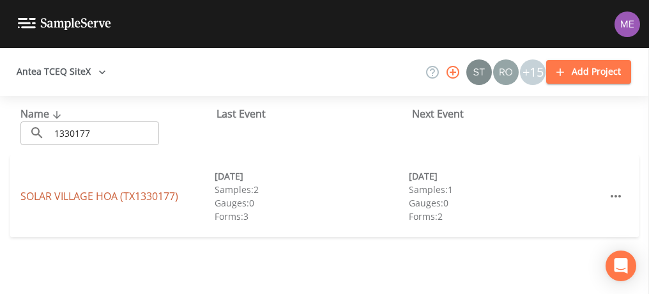
click at [102, 192] on link "[GEOGRAPHIC_DATA] (TX1330177)" at bounding box center [99, 196] width 158 height 14
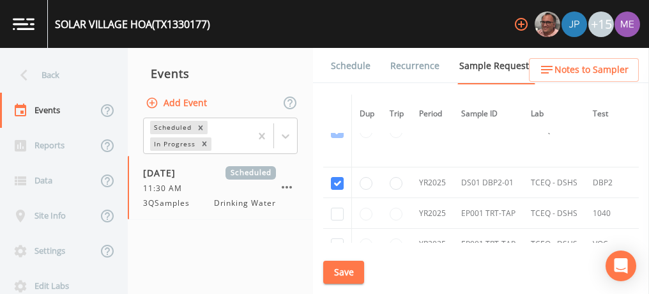
scroll to position [482, 0]
click at [346, 61] on link "Schedule" at bounding box center [350, 66] width 43 height 36
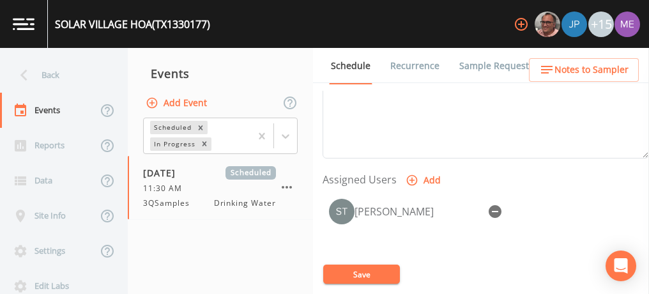
scroll to position [476, 0]
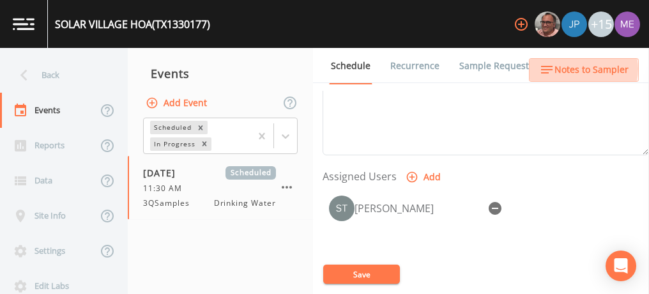
click at [577, 69] on span "Notes to Sampler" at bounding box center [592, 70] width 74 height 16
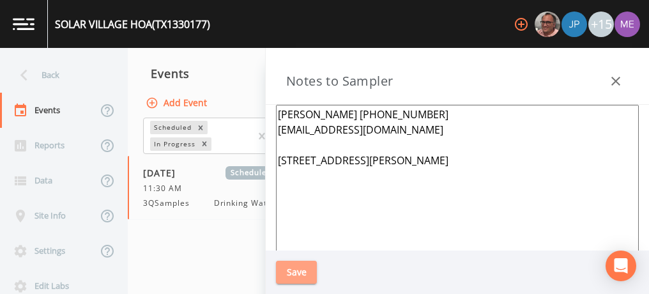
click at [312, 267] on button "Save" at bounding box center [296, 273] width 41 height 24
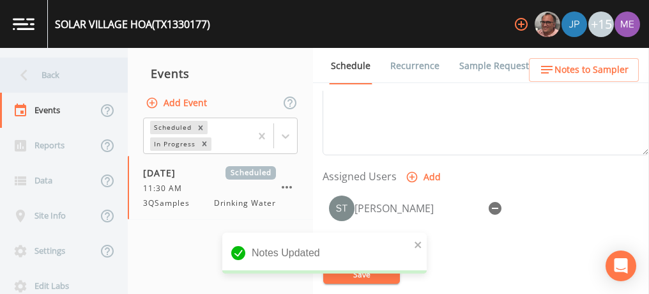
click at [52, 76] on div "Back" at bounding box center [57, 75] width 115 height 35
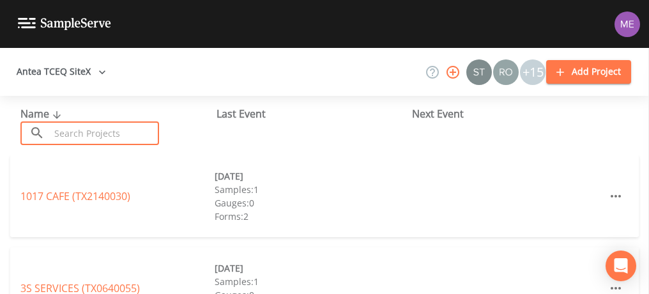
click at [62, 134] on input "text" at bounding box center [104, 133] width 109 height 24
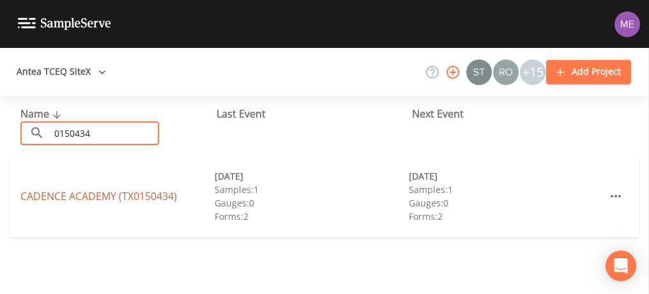
type input "0150434"
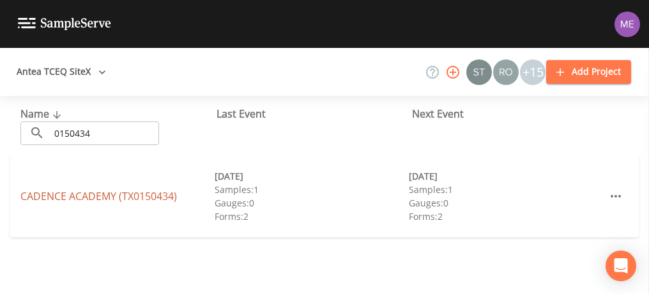
click at [79, 194] on link "[GEOGRAPHIC_DATA] (TX0150434)" at bounding box center [98, 196] width 157 height 14
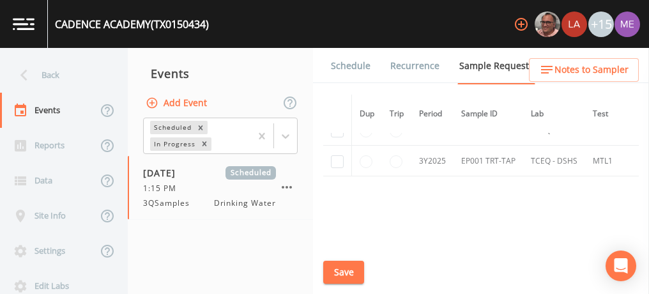
scroll to position [570, 0]
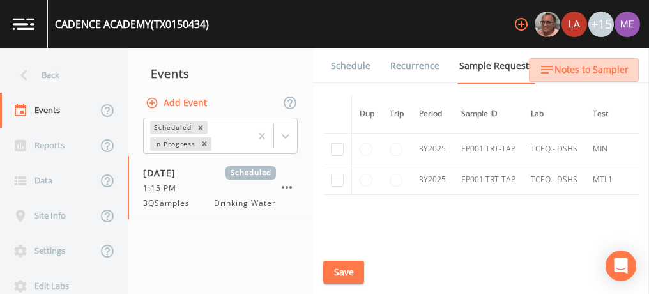
click at [599, 63] on span "Notes to Sampler" at bounding box center [592, 70] width 74 height 16
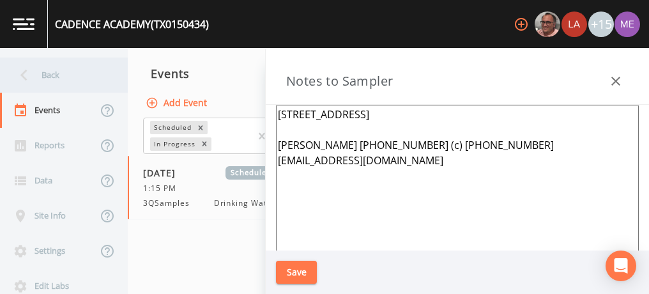
click at [41, 79] on div "Back" at bounding box center [57, 75] width 115 height 35
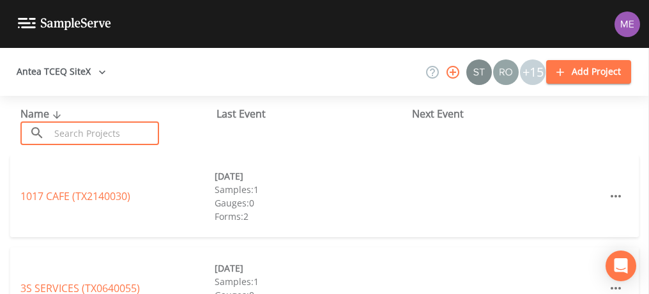
click at [70, 127] on input "text" at bounding box center [104, 133] width 109 height 24
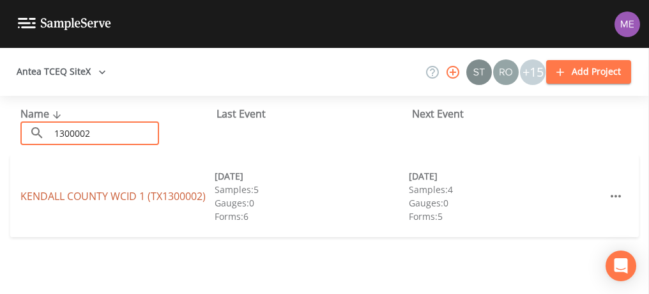
type input "1300002"
click at [91, 194] on link "[GEOGRAPHIC_DATA] 1 (TX1300002)" at bounding box center [112, 196] width 185 height 14
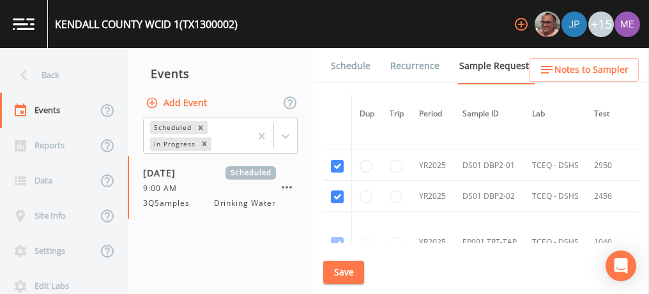
scroll to position [3696, 0]
click at [564, 73] on span "Notes to Sampler" at bounding box center [592, 70] width 74 height 16
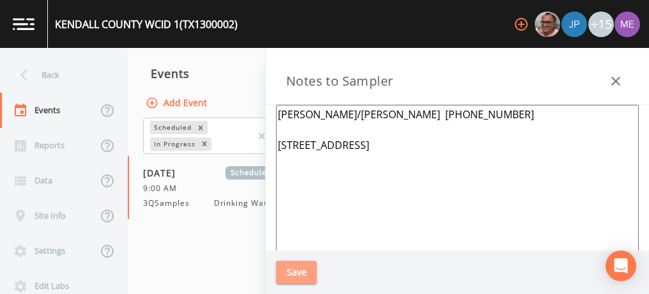
click at [298, 277] on button "Save" at bounding box center [296, 273] width 41 height 24
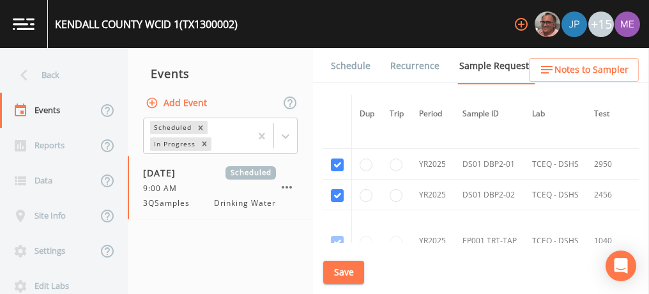
click at [348, 68] on link "Schedule" at bounding box center [350, 66] width 43 height 36
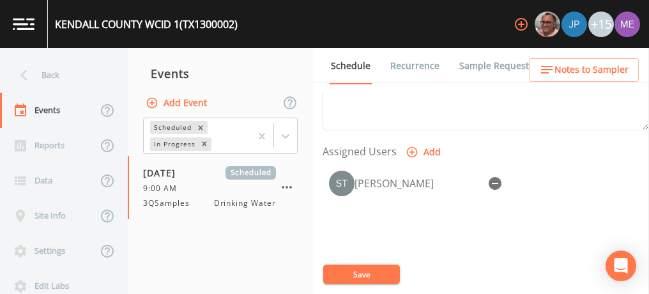
scroll to position [502, 0]
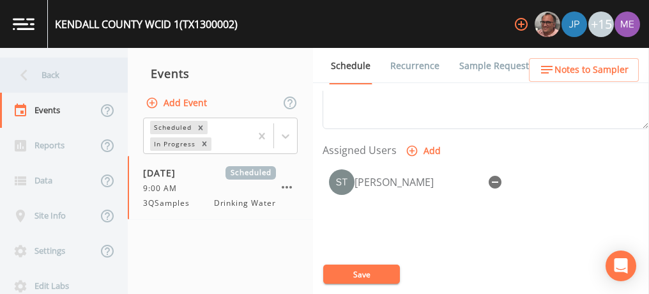
click at [58, 70] on div "Back" at bounding box center [57, 75] width 115 height 35
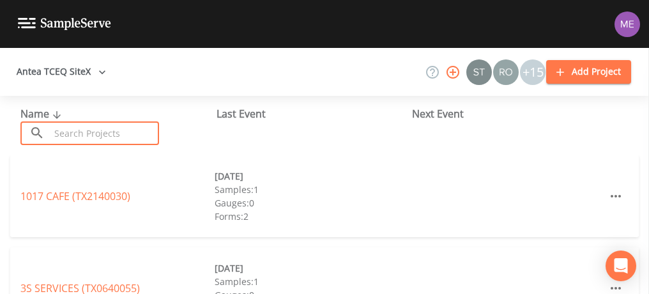
click at [83, 132] on input "text" at bounding box center [104, 133] width 109 height 24
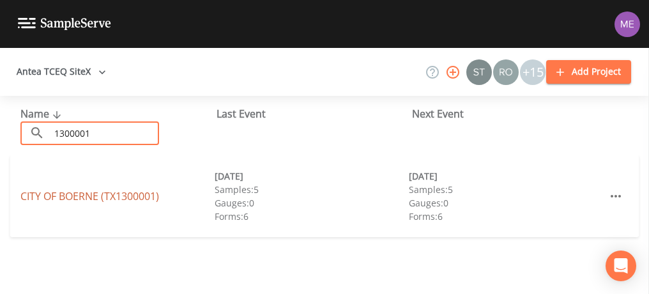
type input "1300001"
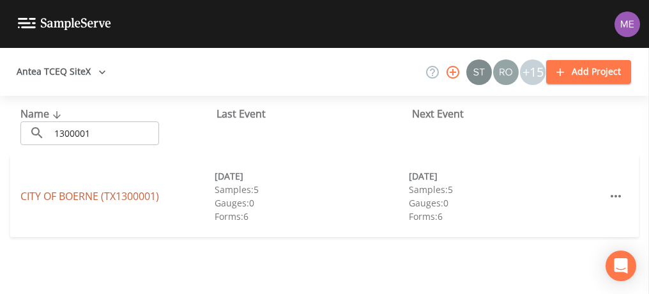
click at [132, 195] on link "CITY OF [GEOGRAPHIC_DATA] (TX1300001)" at bounding box center [89, 196] width 139 height 14
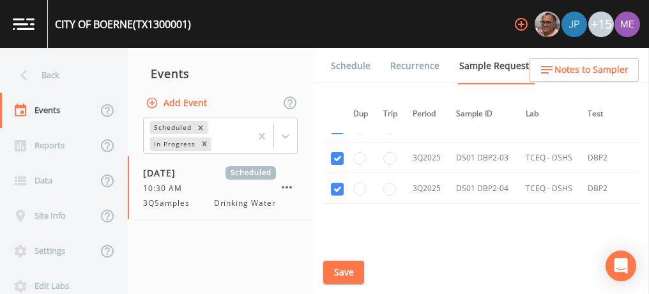
scroll to position [4410, 6]
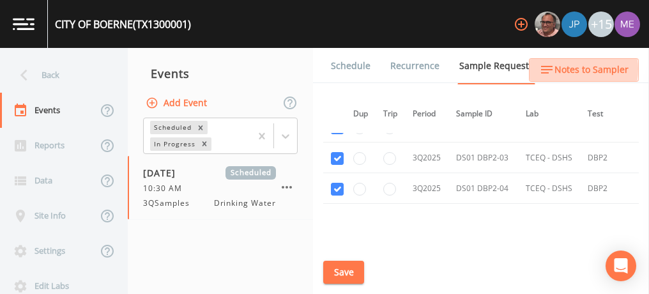
click at [560, 69] on span "Notes to Sampler" at bounding box center [592, 70] width 74 height 16
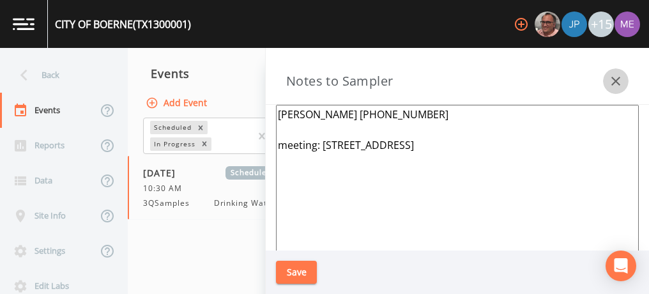
click at [614, 76] on icon "button" at bounding box center [615, 80] width 15 height 15
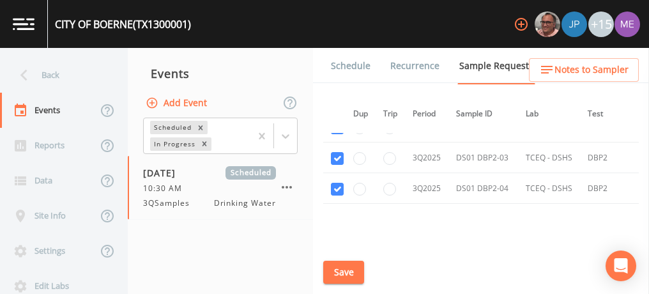
click at [331, 62] on link "Schedule" at bounding box center [350, 66] width 43 height 36
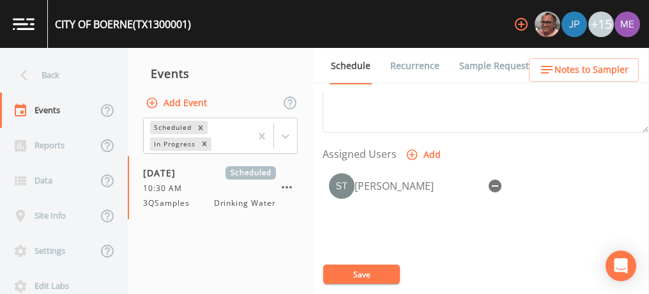
scroll to position [509, 0]
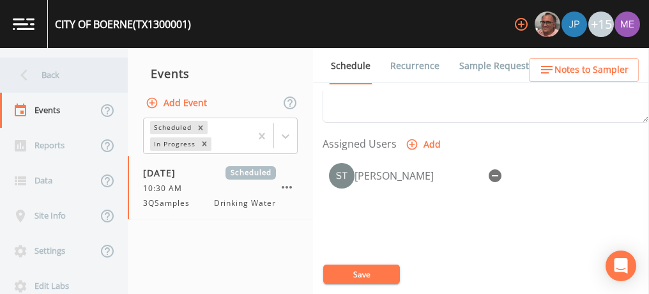
click at [39, 70] on div "Back" at bounding box center [57, 75] width 115 height 35
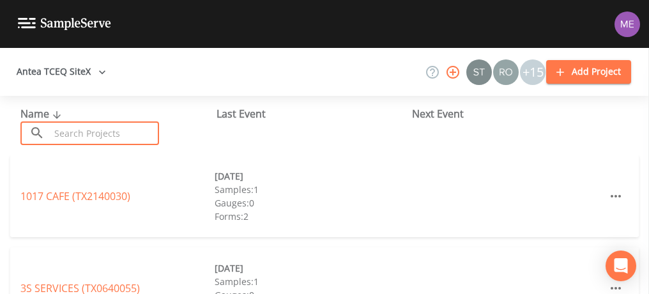
click at [66, 128] on input "text" at bounding box center [104, 133] width 109 height 24
